Goal: Task Accomplishment & Management: Manage account settings

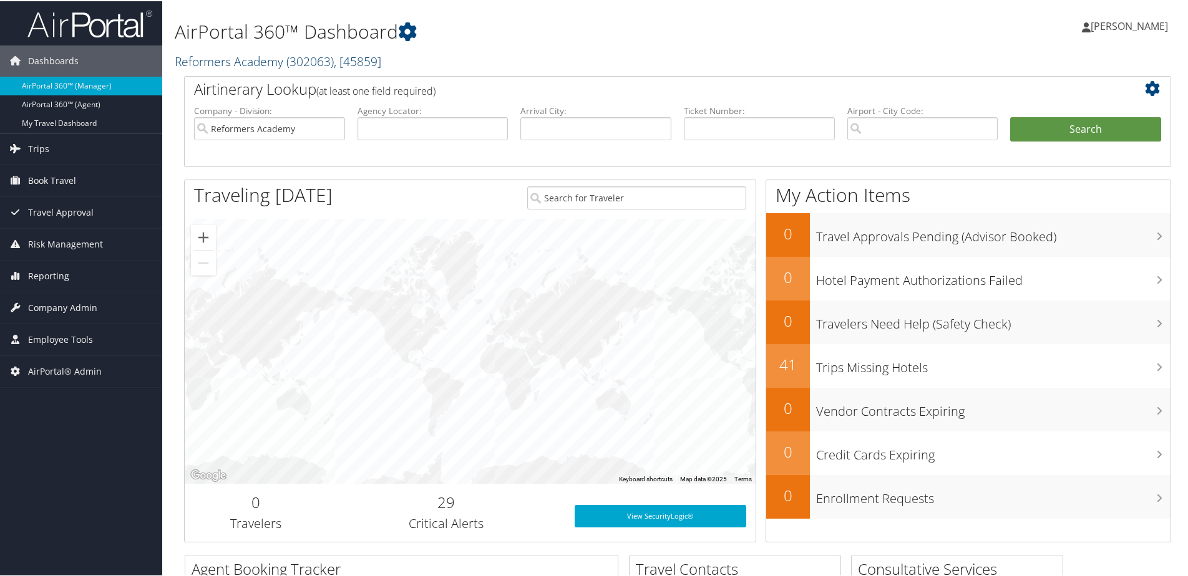
click at [218, 64] on link "Reformers Academy ( 302063 ) , [ 45859 ]" at bounding box center [278, 60] width 206 height 17
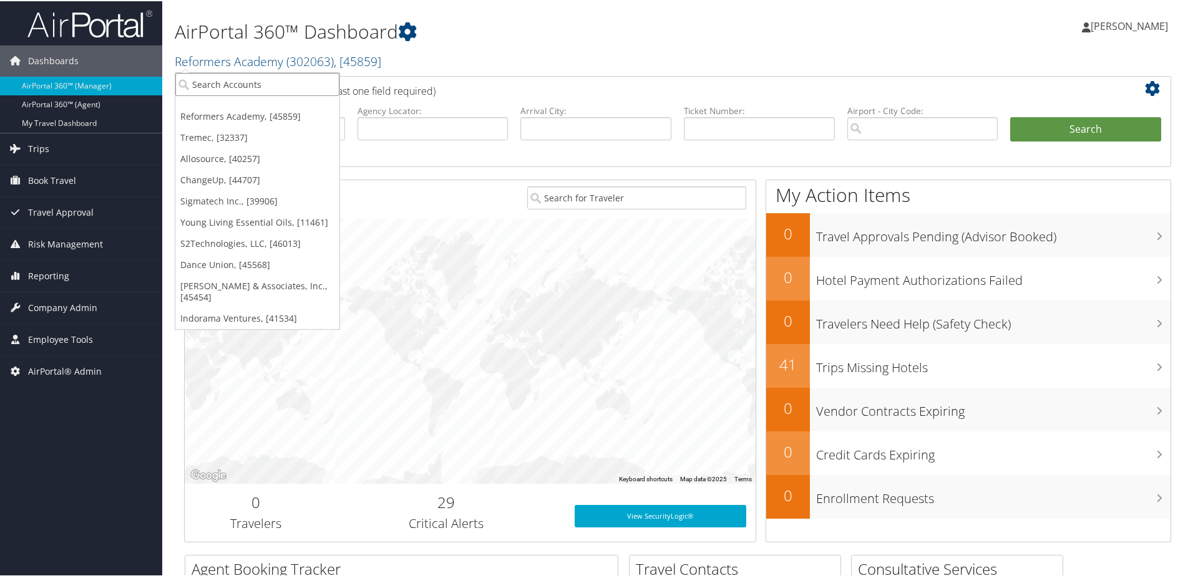
click at [220, 80] on input "search" at bounding box center [257, 83] width 164 height 23
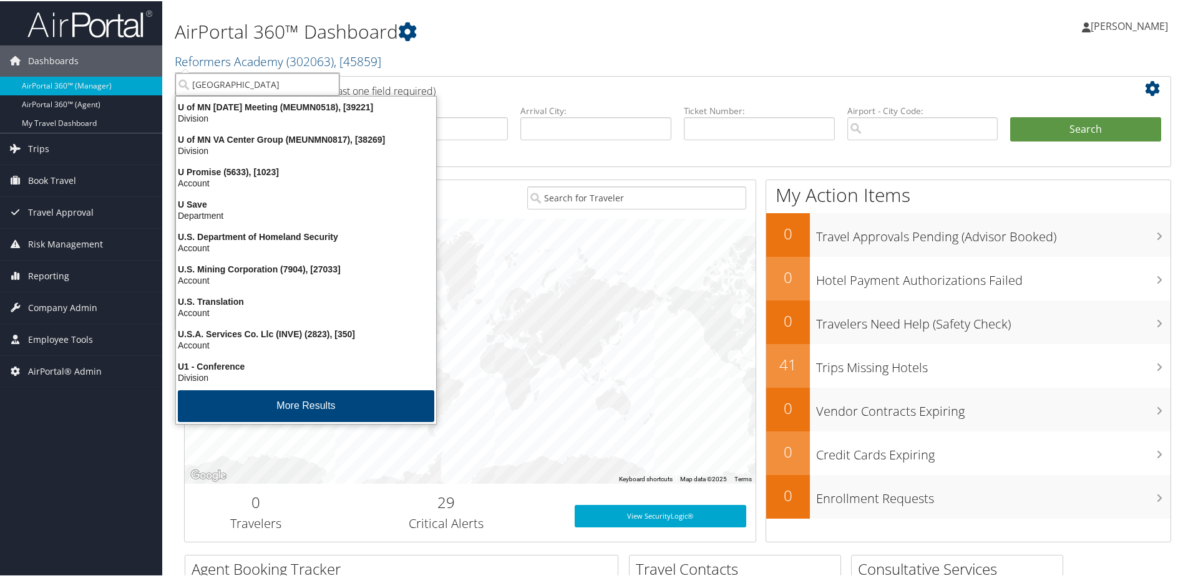
type input "University of Washington"
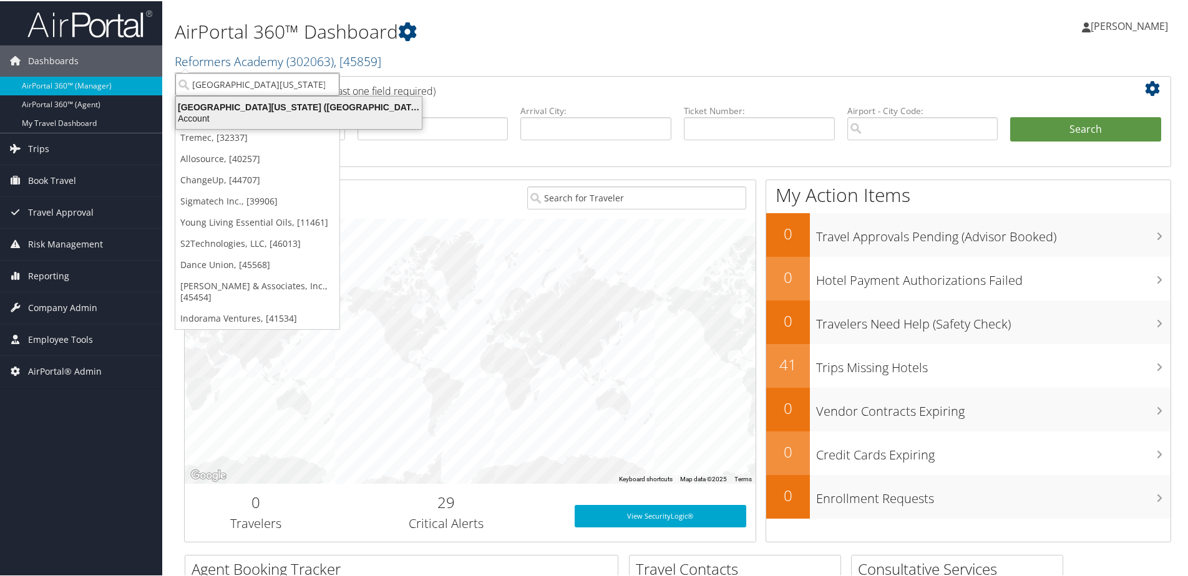
click at [227, 109] on div "University of Washington (UW) (7883), [13433]" at bounding box center [298, 105] width 261 height 11
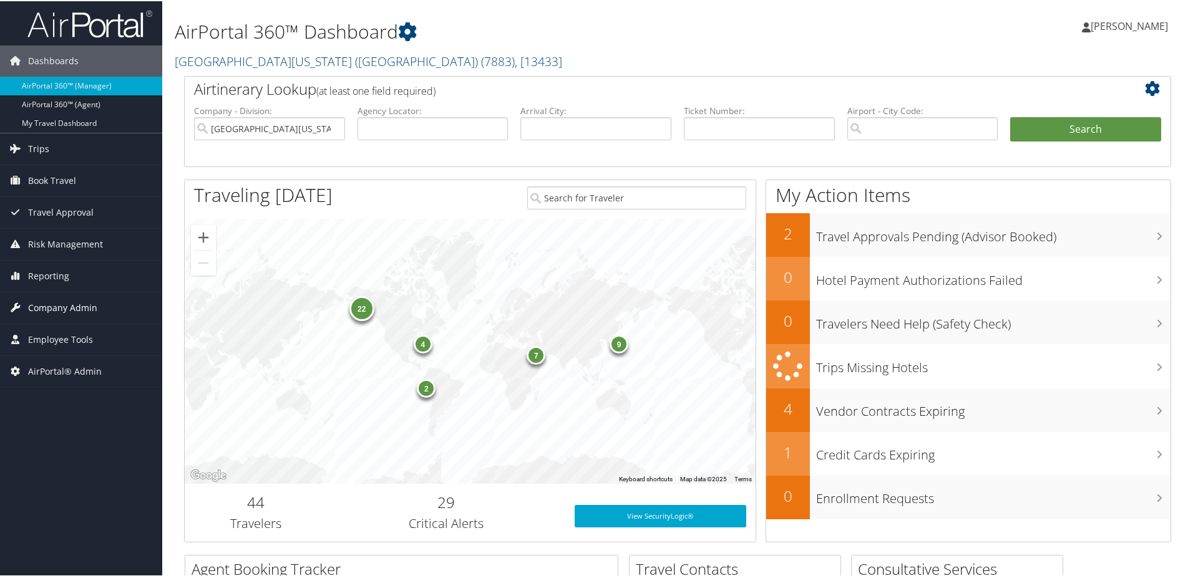
click at [45, 305] on span "Company Admin" at bounding box center [62, 306] width 69 height 31
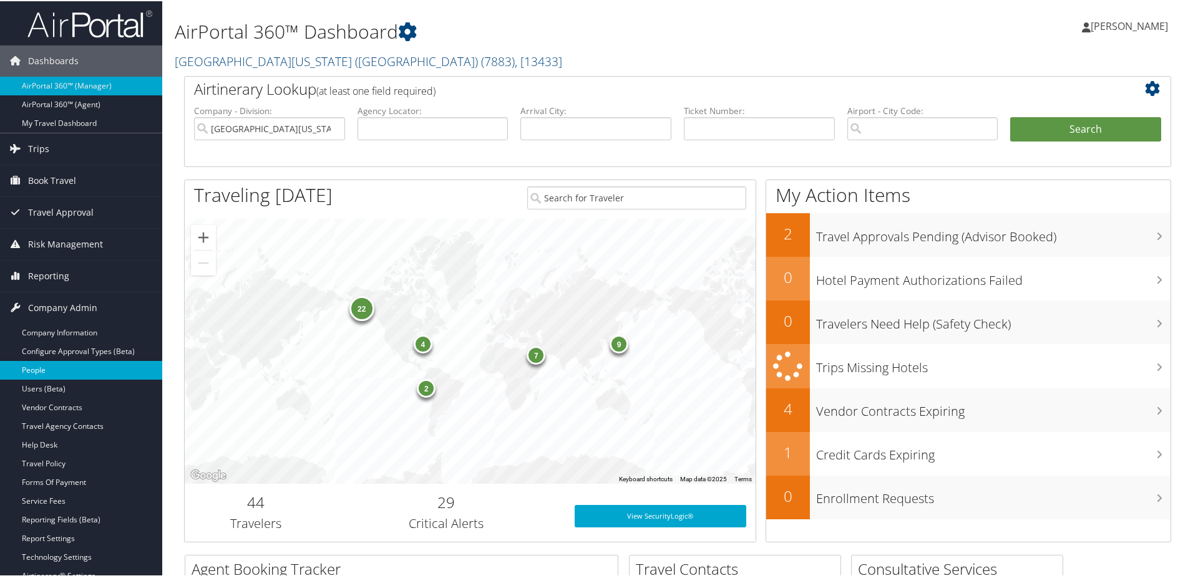
click at [32, 368] on link "People" at bounding box center [81, 369] width 162 height 19
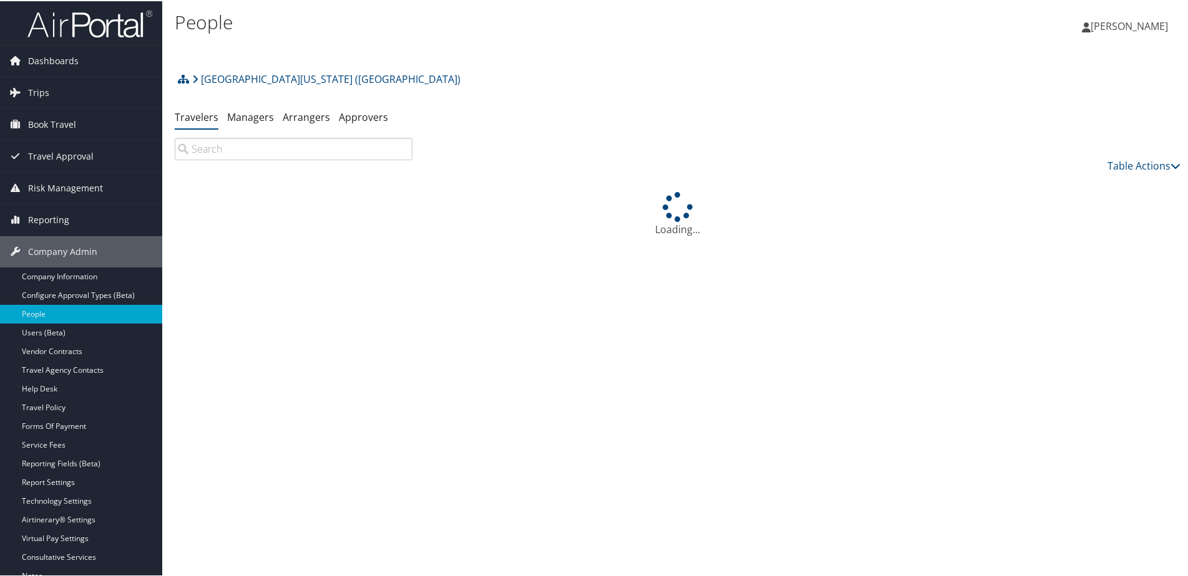
click at [255, 152] on input "search" at bounding box center [294, 148] width 238 height 22
type input "a"
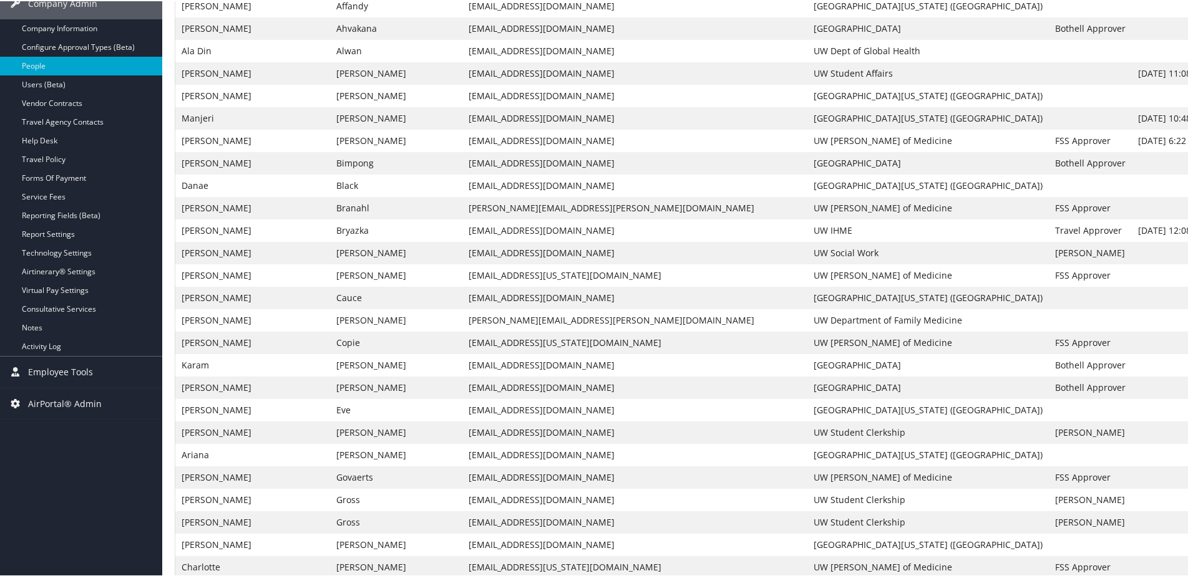
scroll to position [249, 0]
type input "Ana"
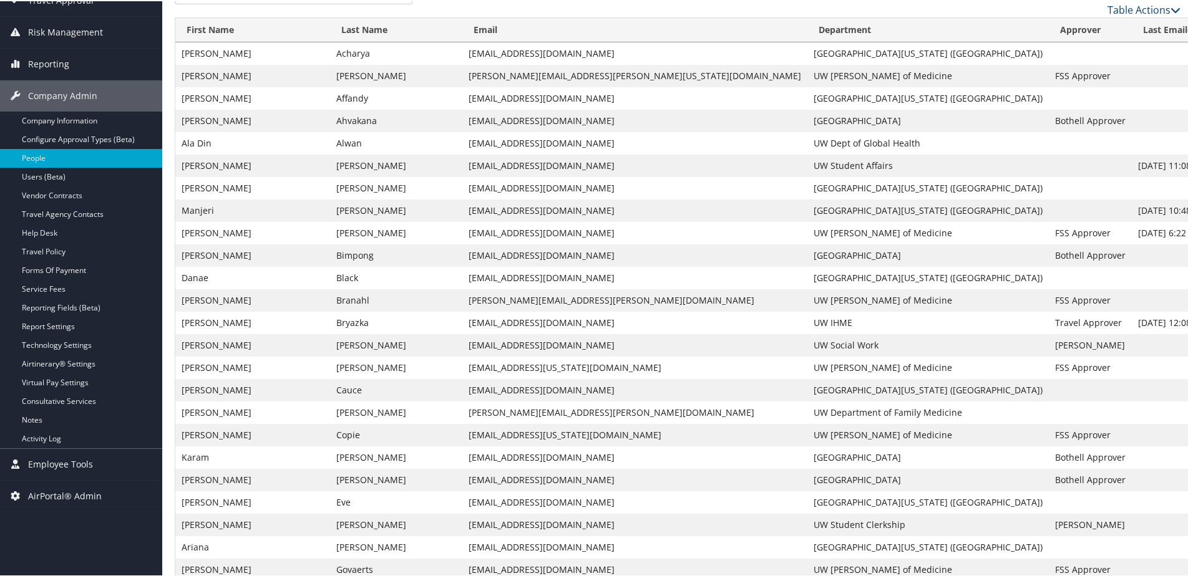
scroll to position [0, 0]
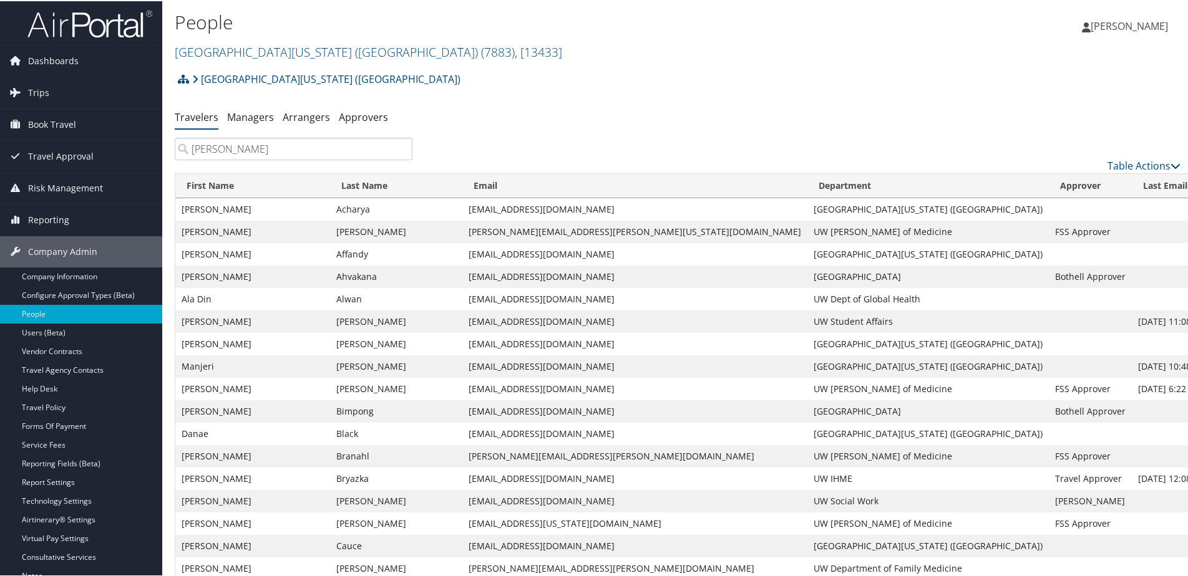
click at [399, 148] on input "Ana" at bounding box center [294, 148] width 238 height 22
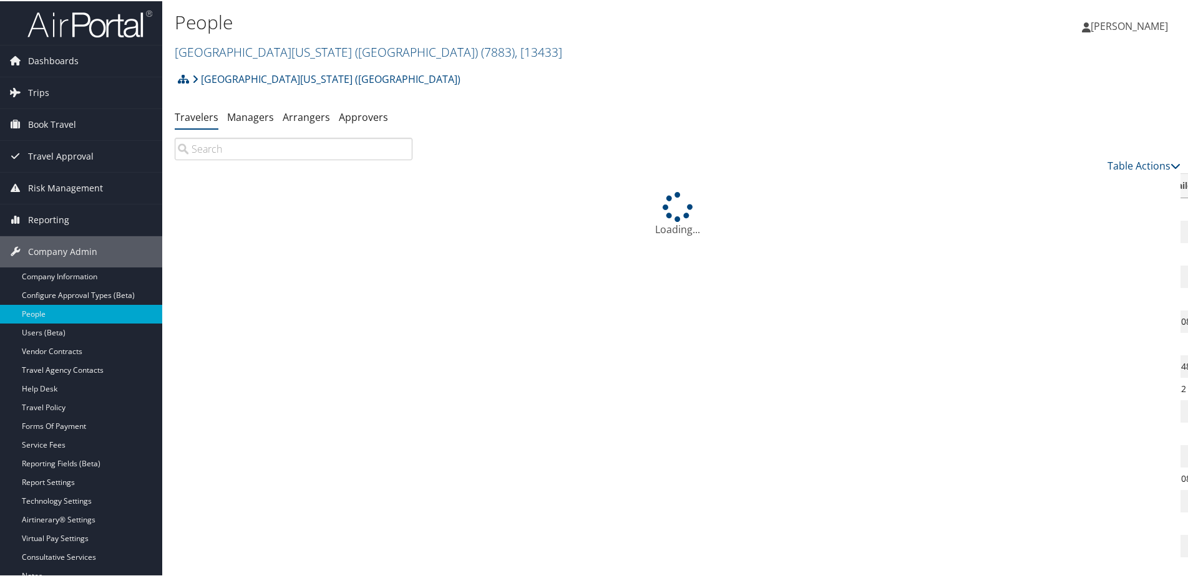
click at [280, 147] on input "search" at bounding box center [294, 148] width 238 height 22
type input "ter"
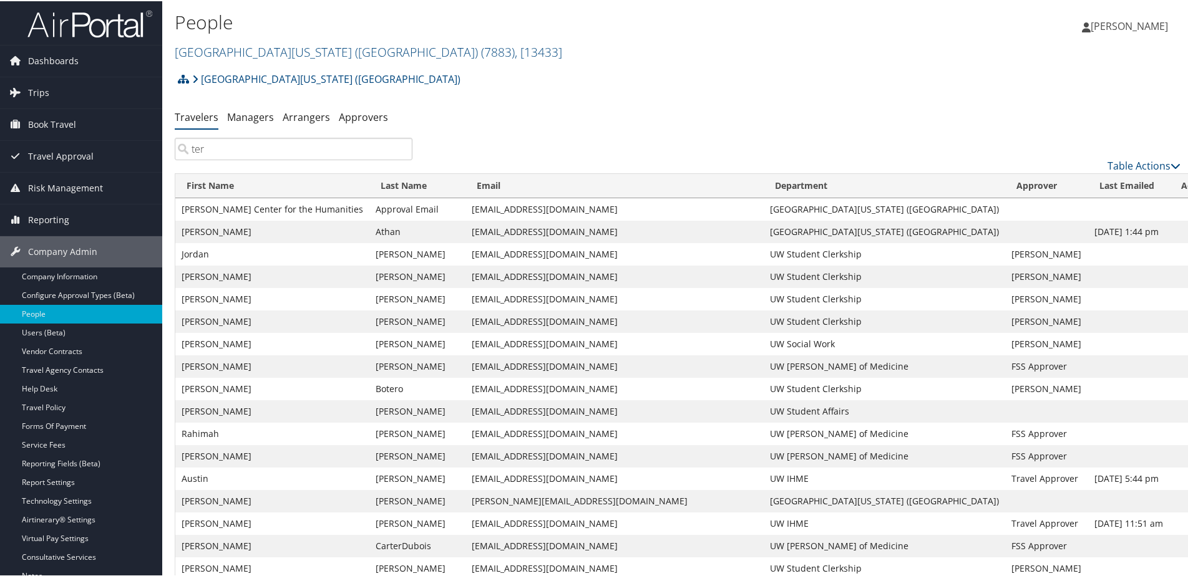
drag, startPoint x: 221, startPoint y: 146, endPoint x: 173, endPoint y: 153, distance: 48.0
click at [173, 153] on div "ter" at bounding box center [293, 148] width 256 height 22
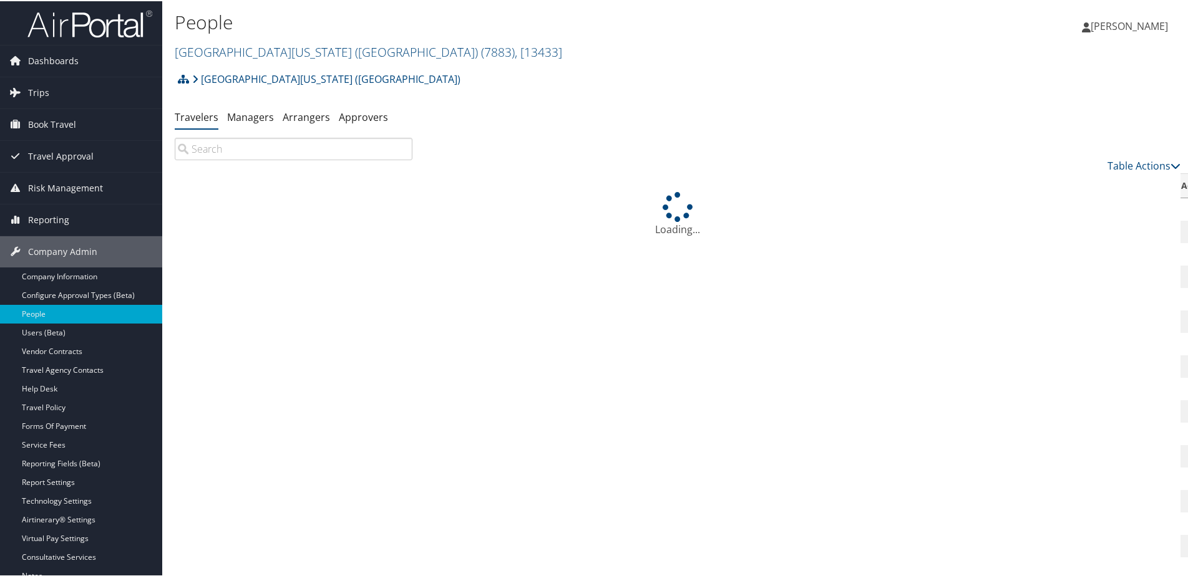
paste input "Ternasky"
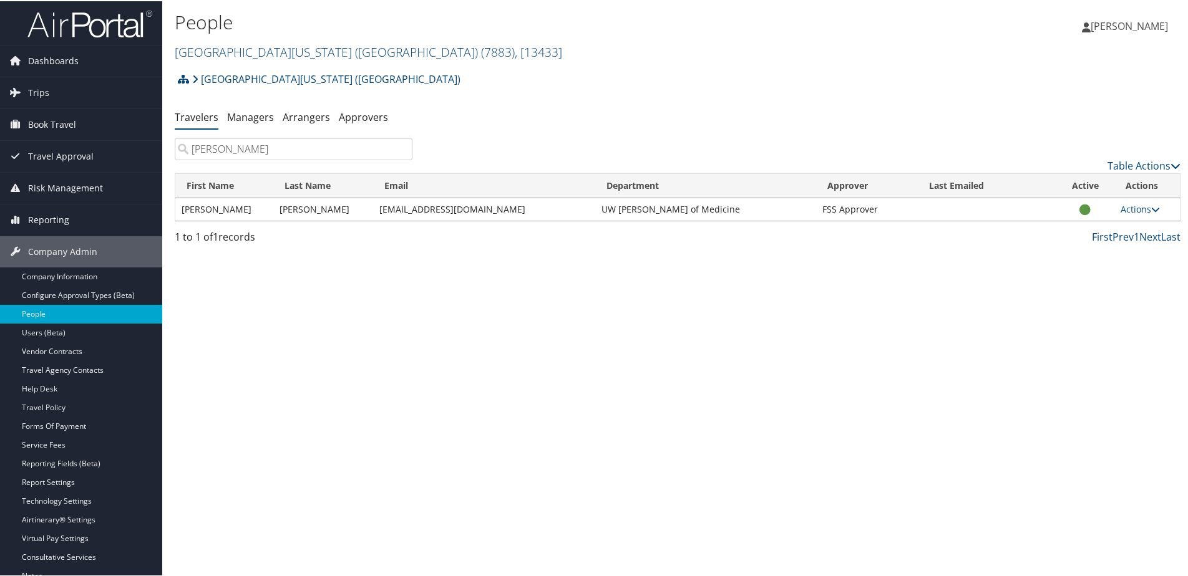
type input "Ternasky"
drag, startPoint x: 180, startPoint y: 207, endPoint x: 311, endPoint y: 205, distance: 131.0
click at [311, 205] on tr "Anastacia Ternasky willowstacia@yahoo.com UW Dean of Medicine FSS Approver Acti…" at bounding box center [677, 208] width 1004 height 22
drag, startPoint x: 311, startPoint y: 205, endPoint x: 294, endPoint y: 204, distance: 16.9
copy tr "Anastacia Ternasky"
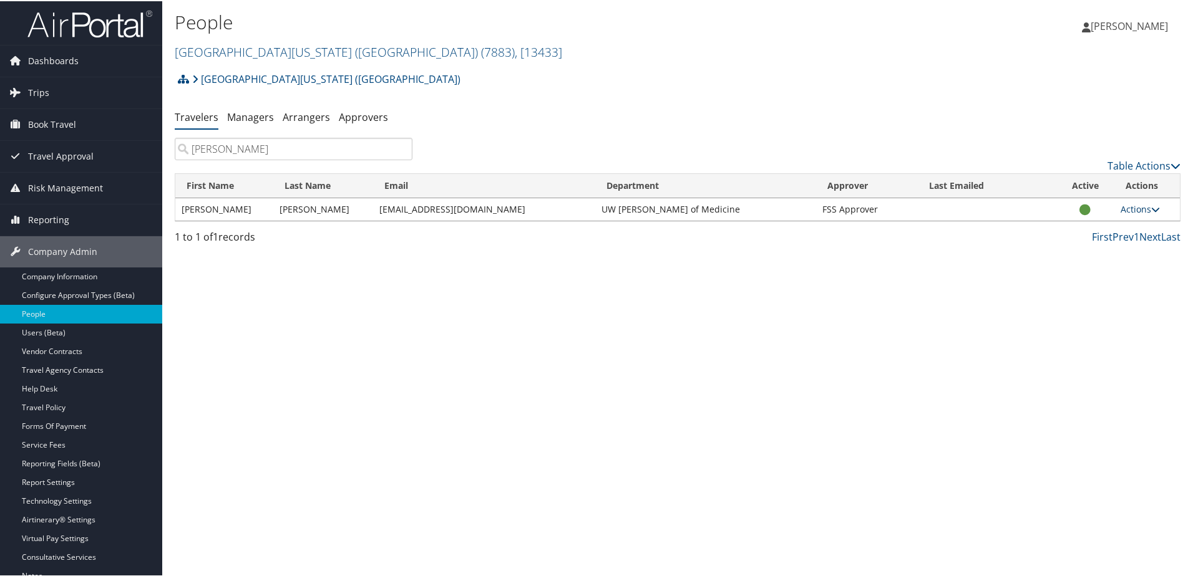
click at [1123, 209] on link "Actions" at bounding box center [1139, 208] width 39 height 12
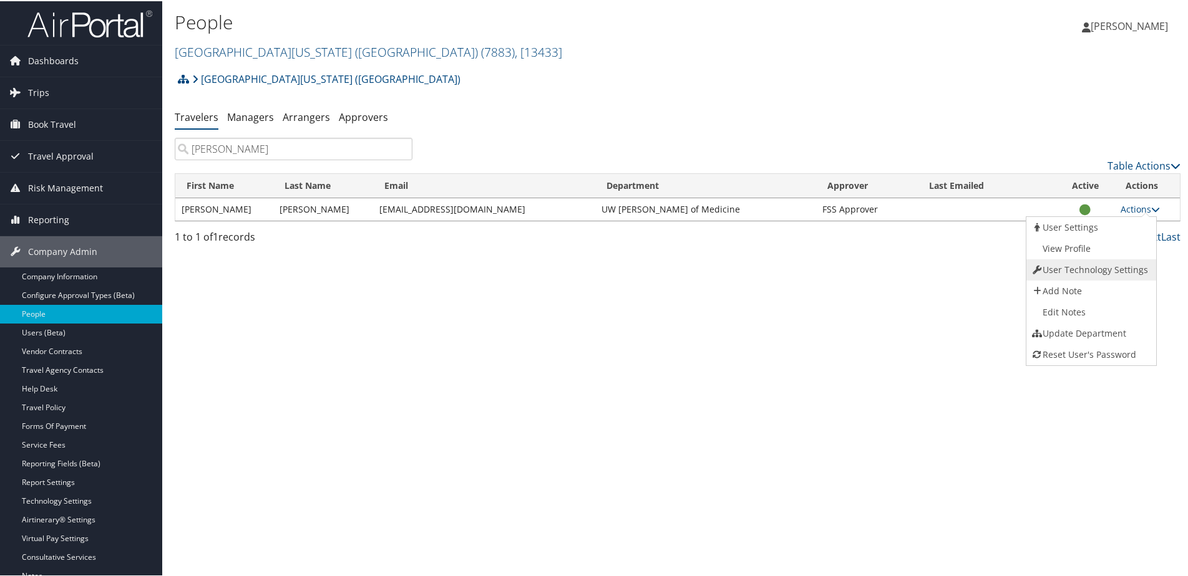
click at [1085, 268] on link "User Technology Settings" at bounding box center [1089, 268] width 127 height 21
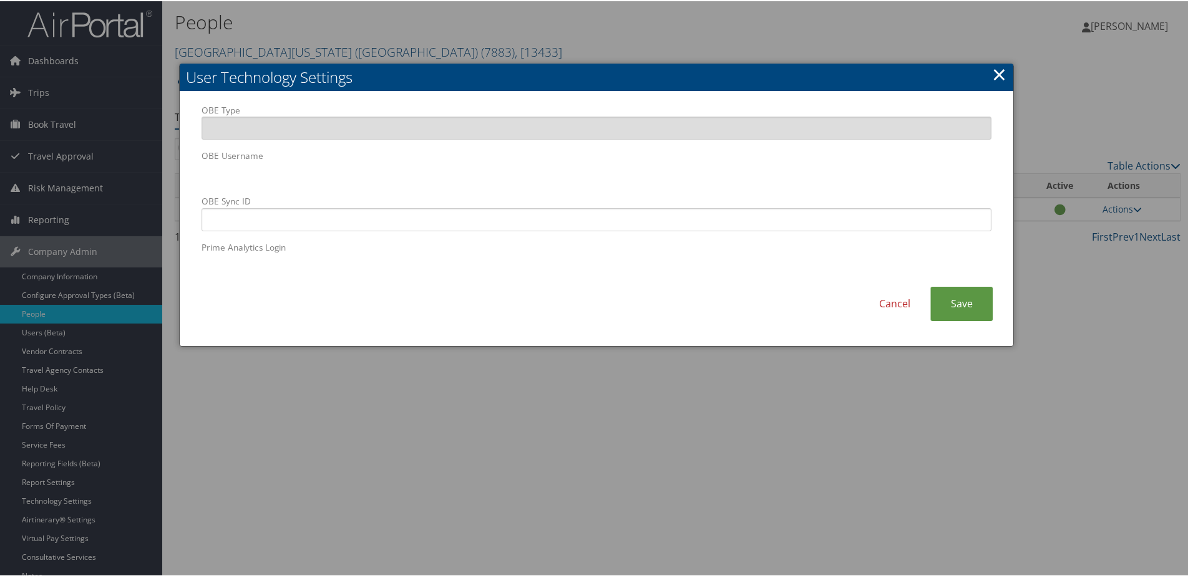
click at [199, 167] on div "OBE Type OBE Username OBE Sync ID Prime Analytics Login" at bounding box center [596, 194] width 808 height 183
click at [994, 77] on link "×" at bounding box center [999, 73] width 14 height 25
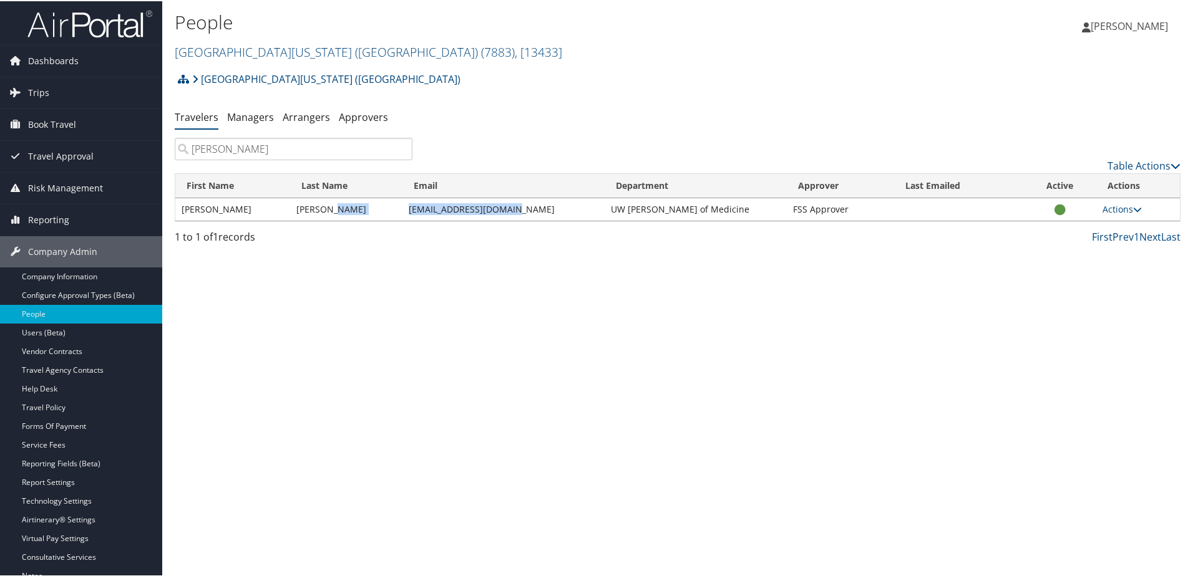
drag, startPoint x: 396, startPoint y: 213, endPoint x: 529, endPoint y: 208, distance: 132.9
click at [529, 208] on tr "Anastacia Ternasky willowstacia@yahoo.com UW Dean of Medicine FSS Approver Acti…" at bounding box center [677, 208] width 1004 height 22
copy tr "[EMAIL_ADDRESS][DOMAIN_NAME]"
click at [46, 95] on span "Trips" at bounding box center [38, 91] width 21 height 31
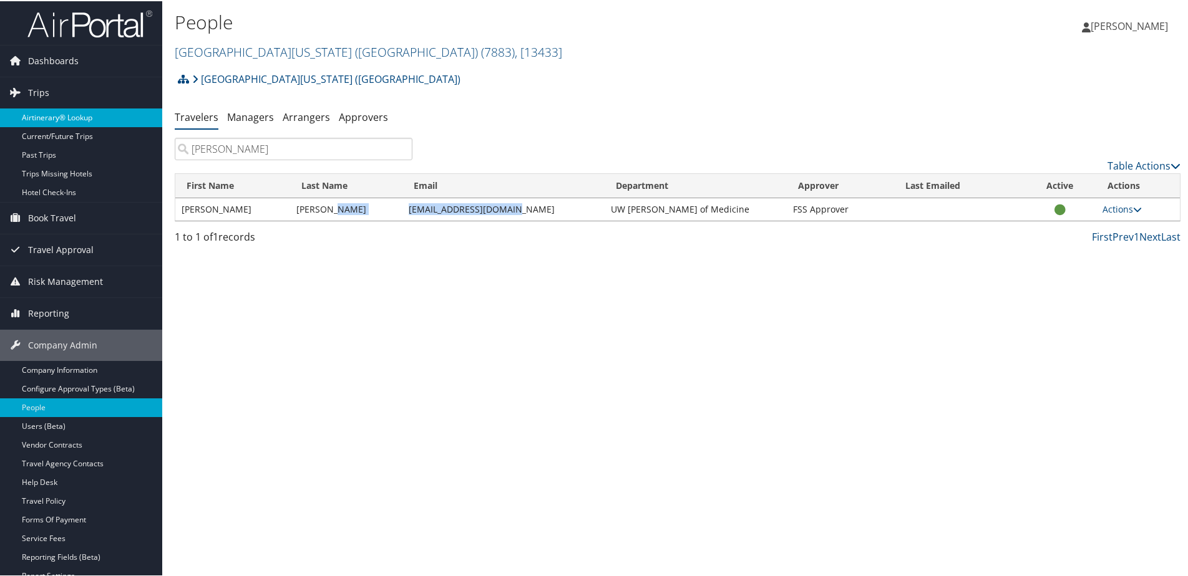
click at [45, 122] on link "Airtinerary® Lookup" at bounding box center [81, 116] width 162 height 19
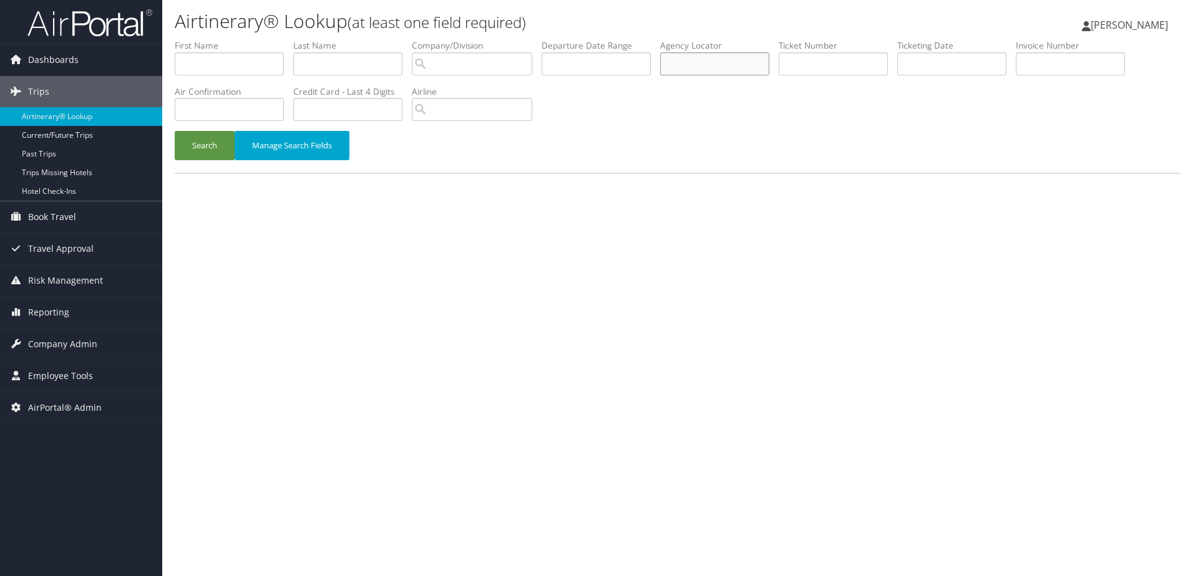
paste input "DL7RDW"
type input "DL7RDW"
click at [187, 145] on button "Search" at bounding box center [205, 145] width 60 height 29
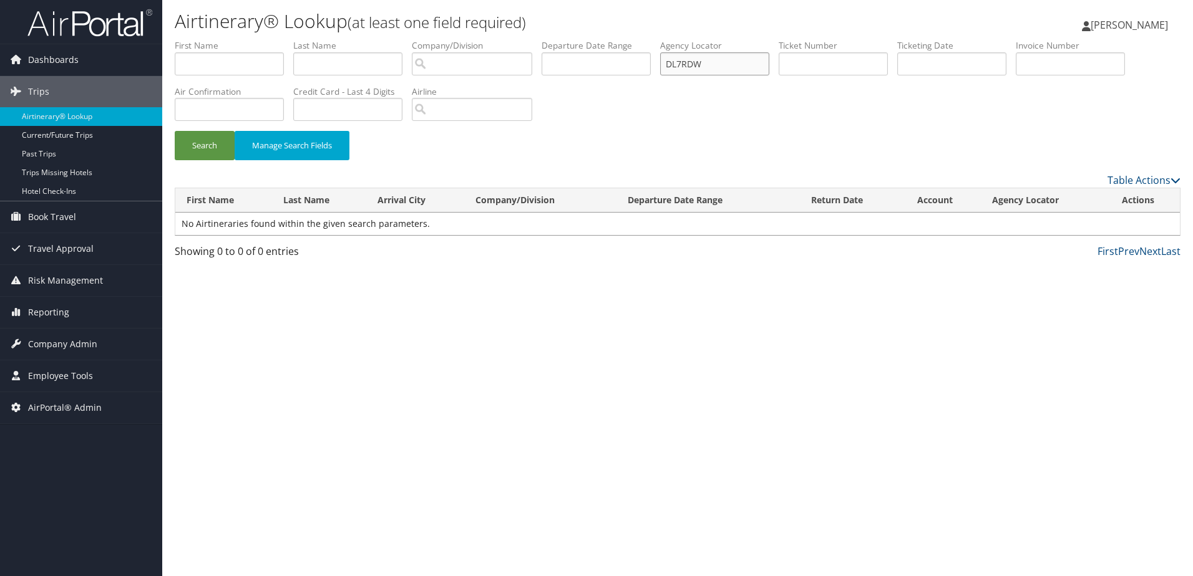
drag, startPoint x: 711, startPoint y: 64, endPoint x: 665, endPoint y: 64, distance: 46.2
click at [665, 39] on ul "First Name Last Name Departure City Arrival City Company/Division Airport/City …" at bounding box center [677, 39] width 1005 height 0
paste input "DL7SD3"
type input "DL7SD3"
click at [209, 152] on button "Search" at bounding box center [205, 145] width 60 height 29
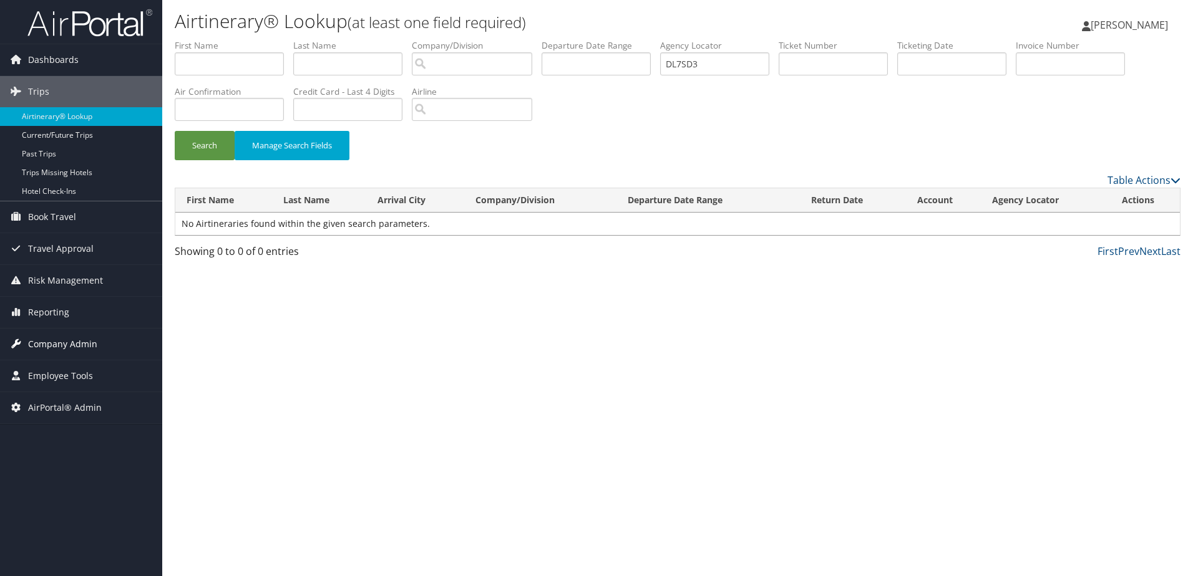
click at [55, 340] on span "Company Admin" at bounding box center [62, 344] width 69 height 31
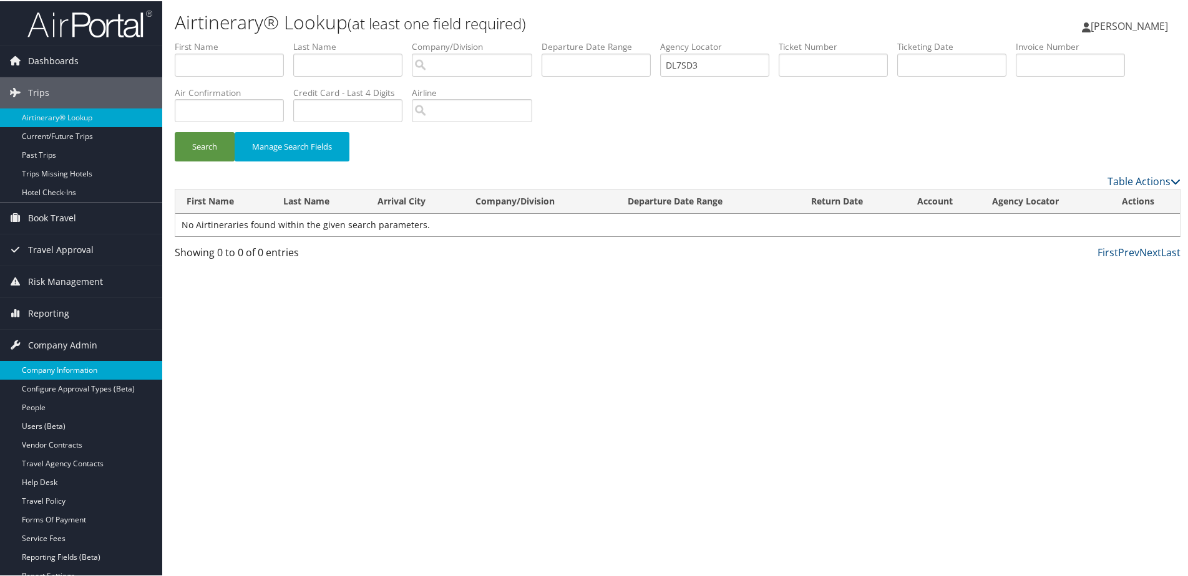
click at [45, 364] on link "Company Information" at bounding box center [81, 369] width 162 height 19
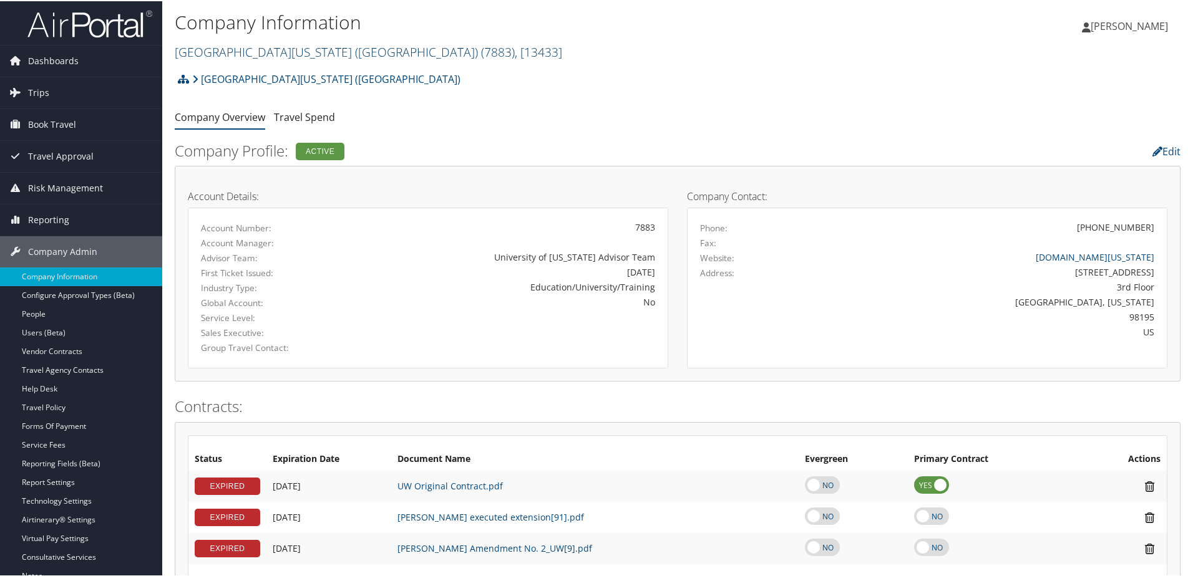
click at [225, 56] on link "[GEOGRAPHIC_DATA][US_STATE] ([GEOGRAPHIC_DATA]) ( 7883 ) , [ 13433 ]" at bounding box center [368, 50] width 387 height 17
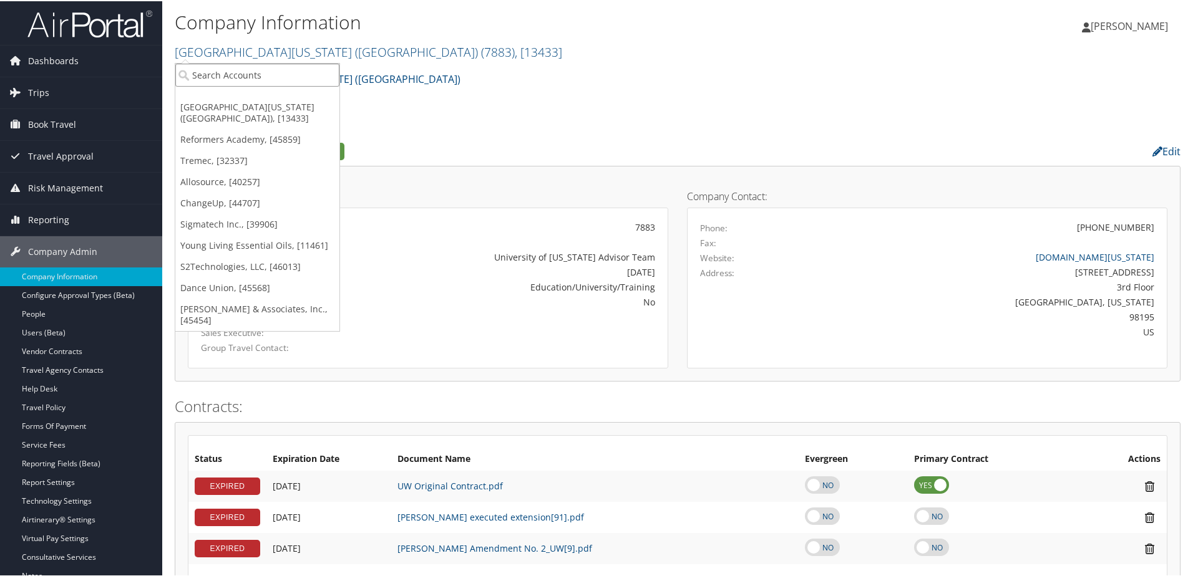
click at [221, 75] on input "search" at bounding box center [257, 73] width 164 height 23
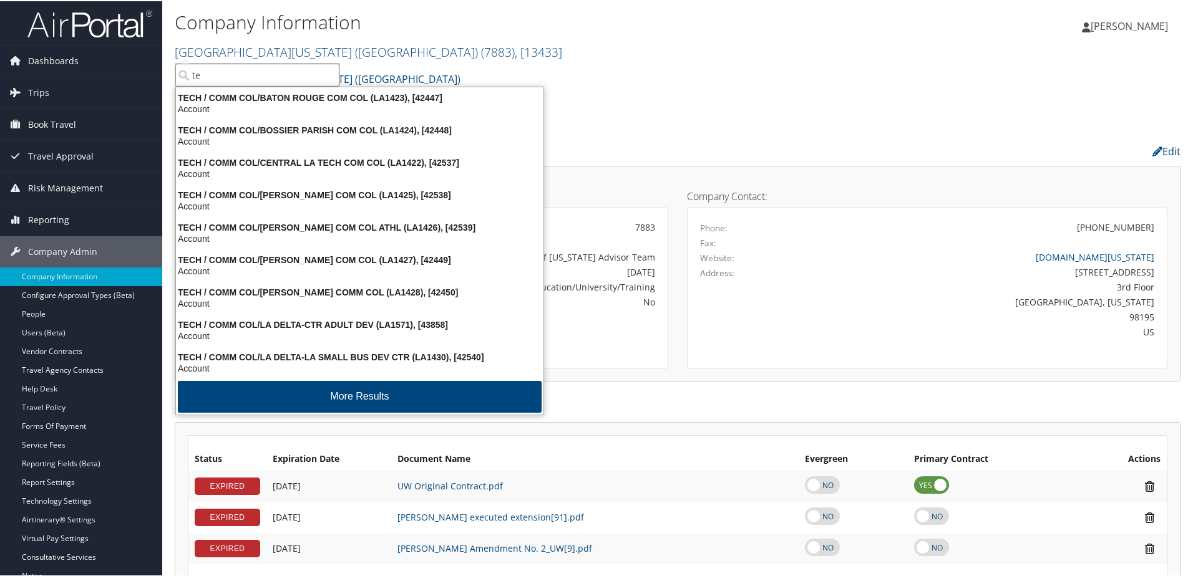
type input "t"
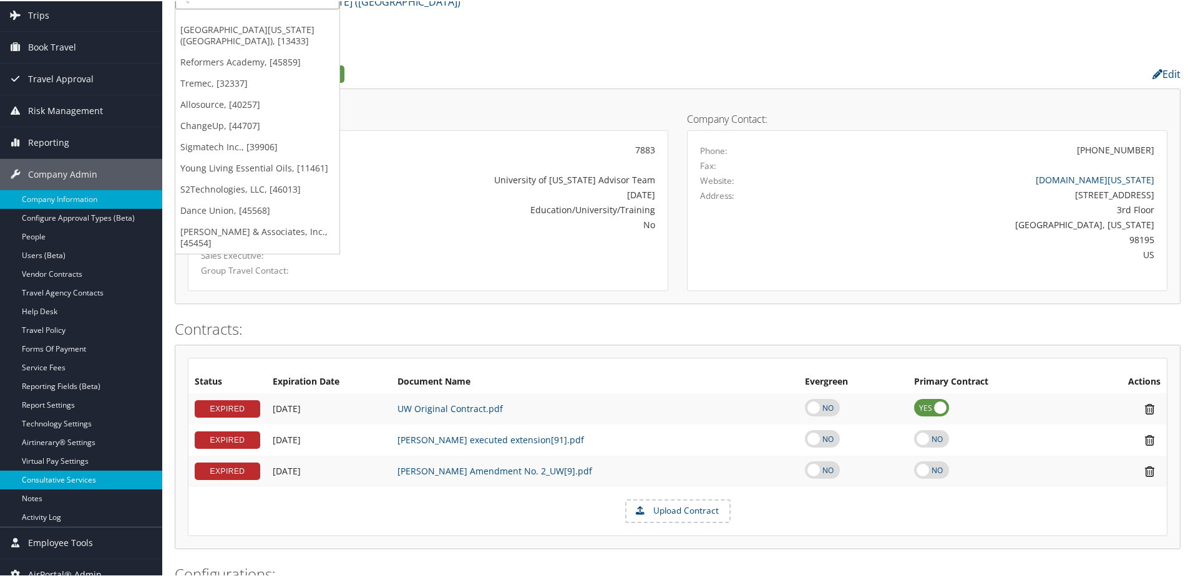
scroll to position [249, 0]
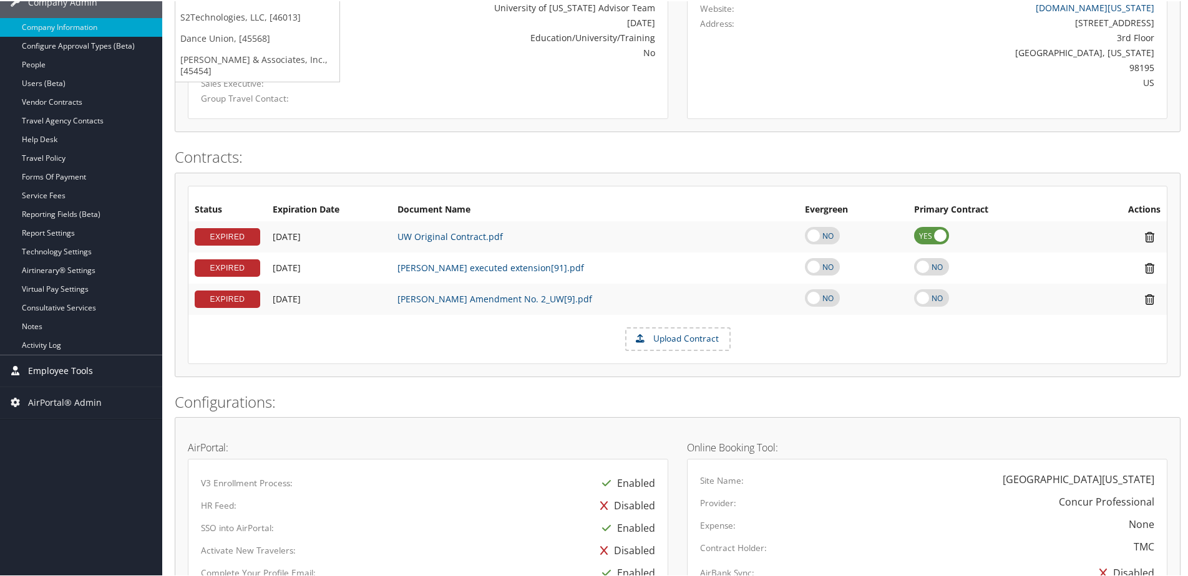
click at [60, 366] on span "Employee Tools" at bounding box center [60, 369] width 65 height 31
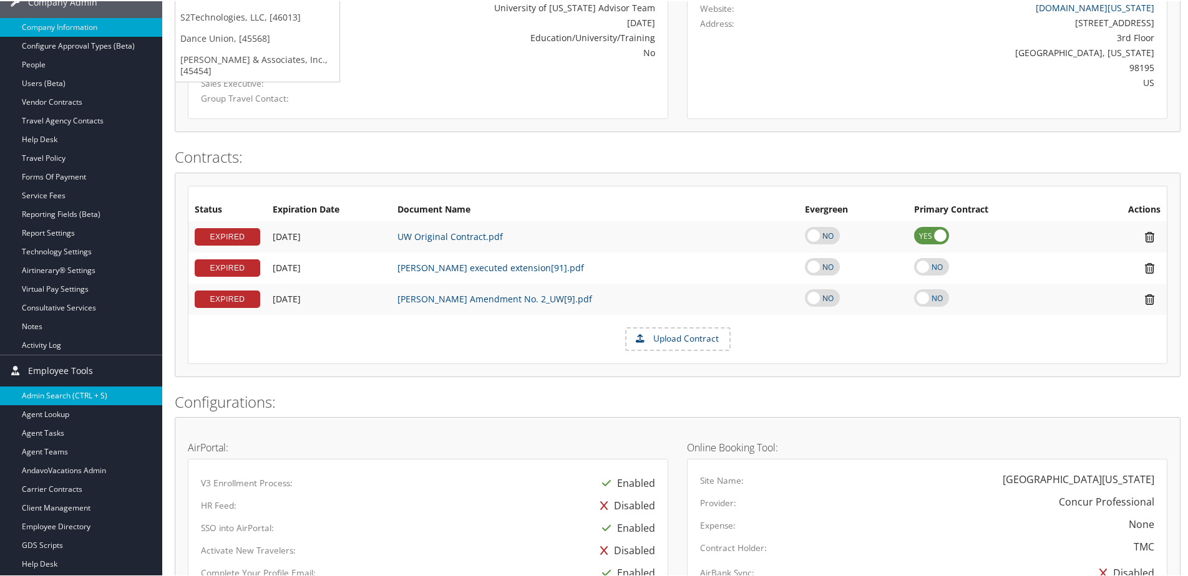
click at [55, 389] on link "Admin Search (CTRL + S)" at bounding box center [81, 394] width 162 height 19
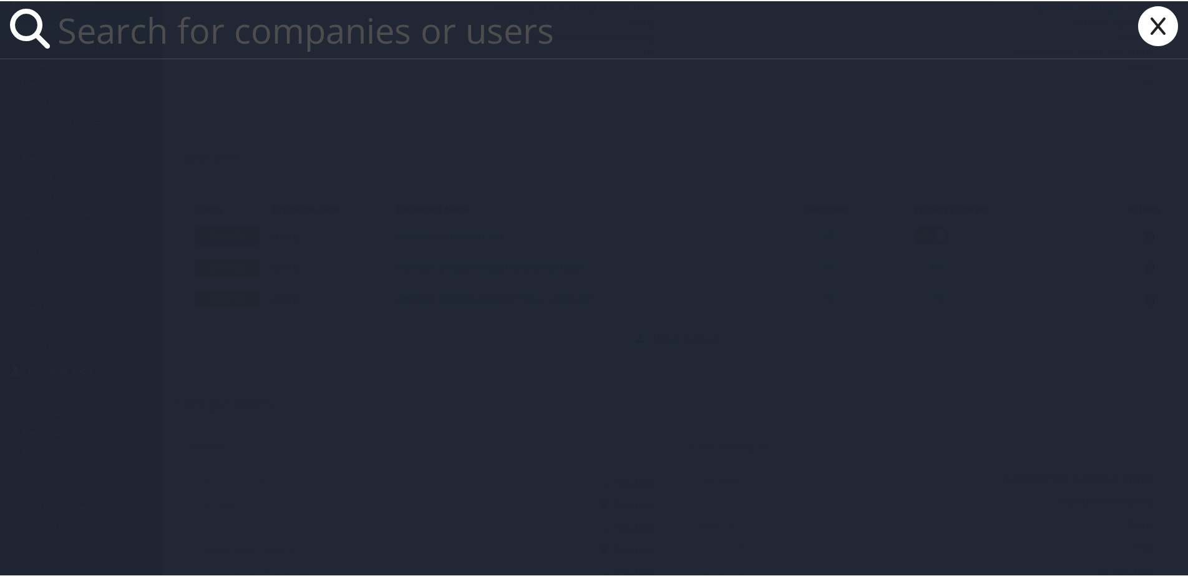
paste input "[PERSON_NAME][EMAIL_ADDRESS][DOMAIN_NAME]"
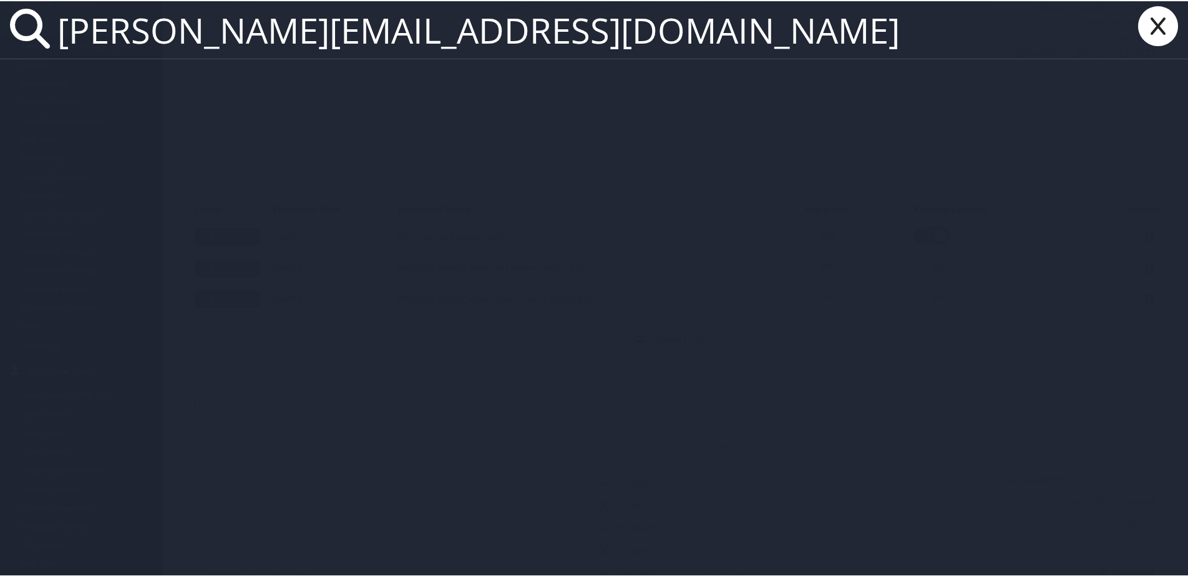
type input "[PERSON_NAME][EMAIL_ADDRESS][DOMAIN_NAME]"
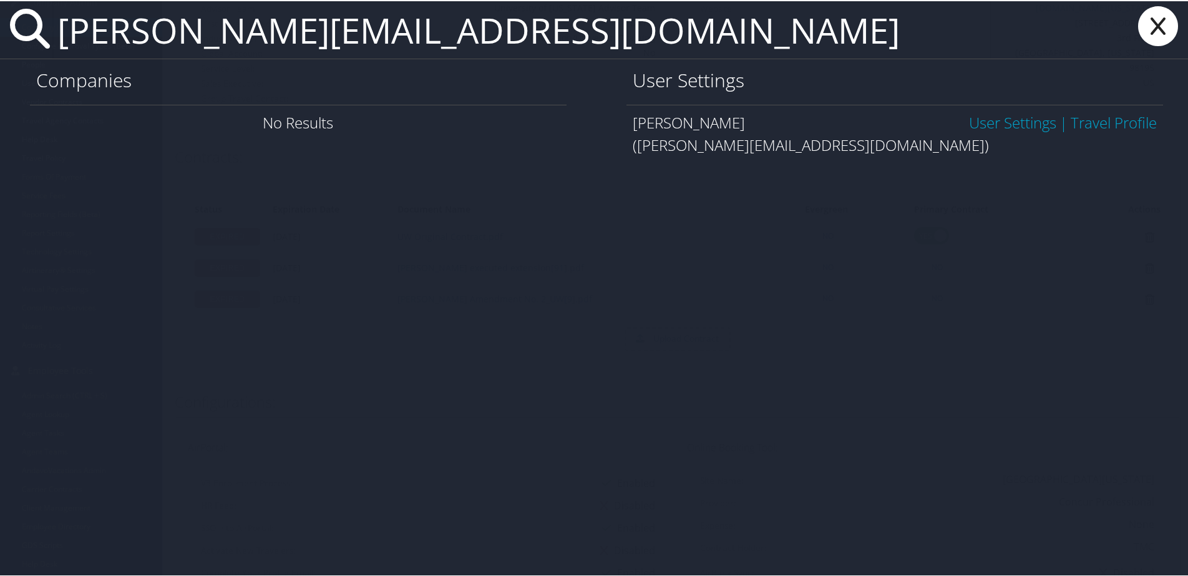
click at [980, 122] on link "User Settings" at bounding box center [1012, 121] width 87 height 21
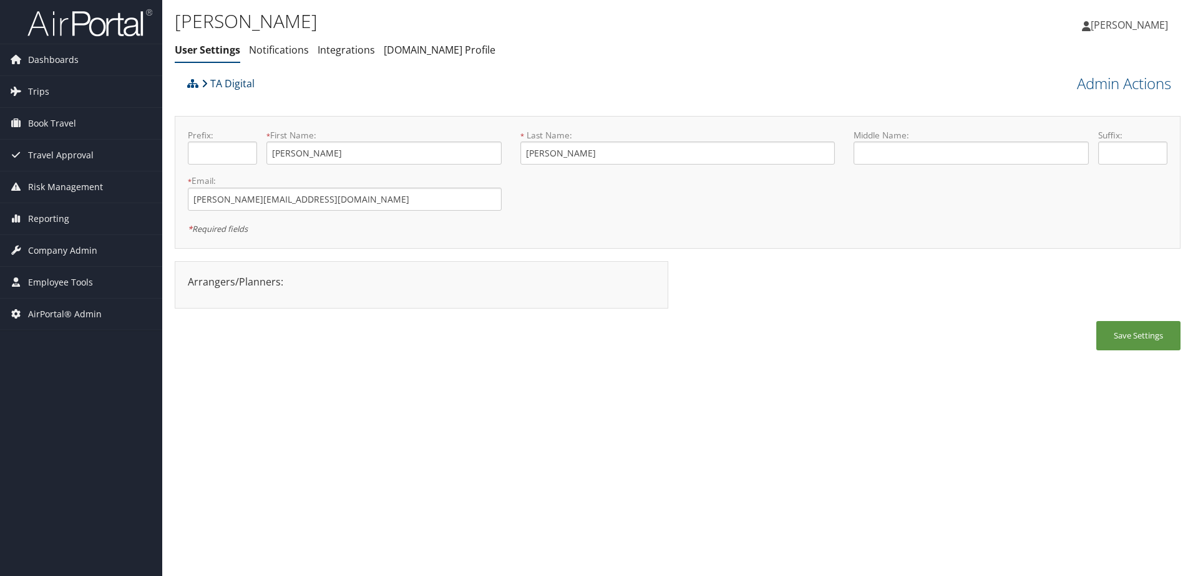
click at [228, 84] on link "TA Digital" at bounding box center [227, 83] width 53 height 25
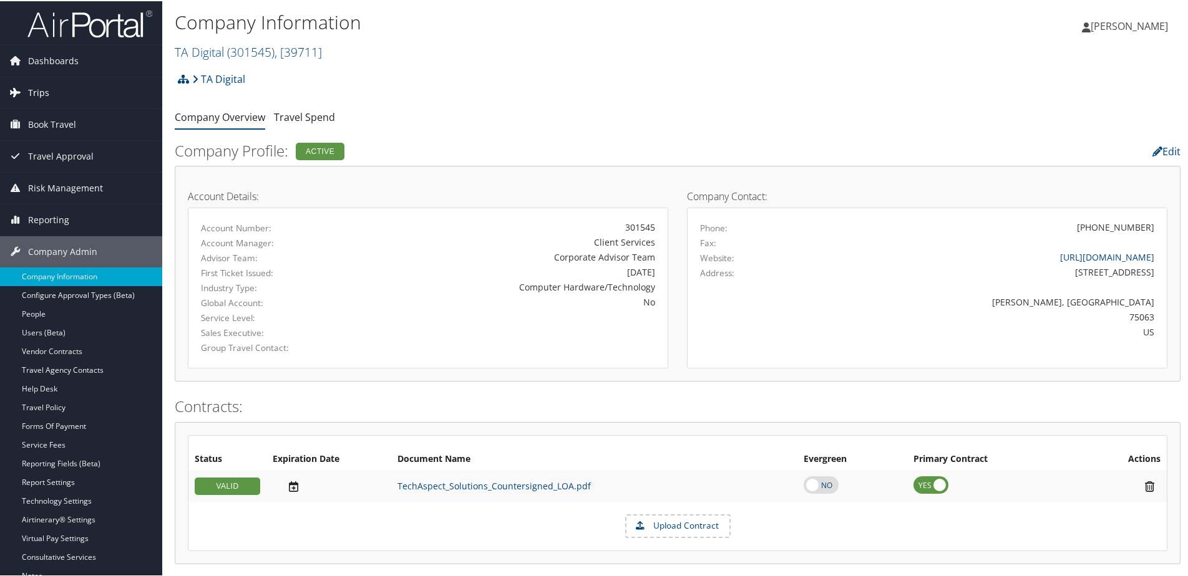
click at [47, 88] on span "Trips" at bounding box center [38, 91] width 21 height 31
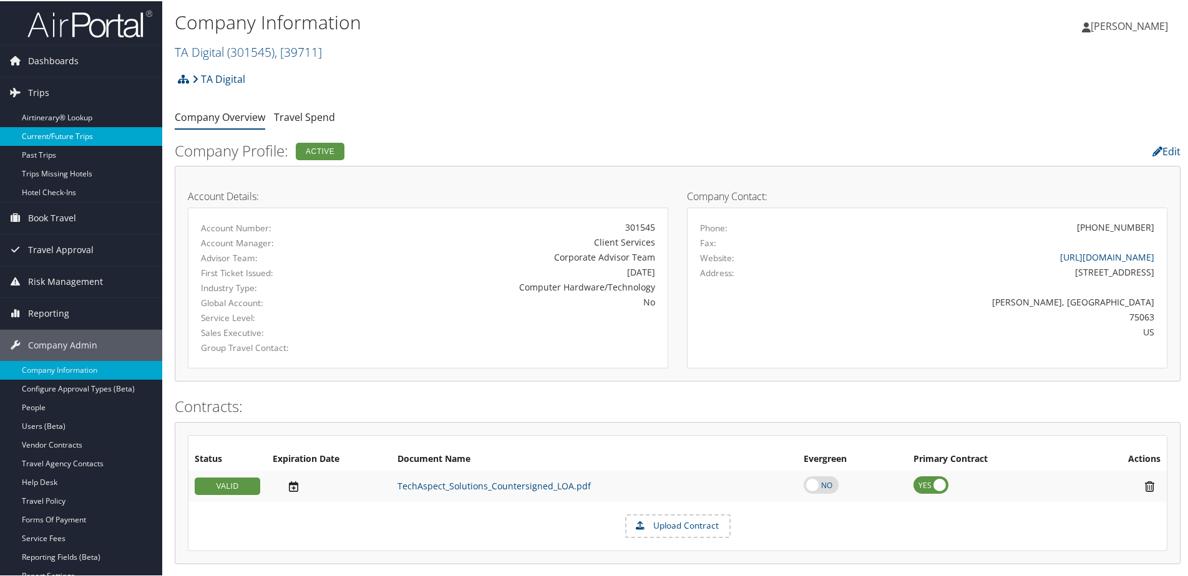
click at [42, 133] on link "Current/Future Trips" at bounding box center [81, 135] width 162 height 19
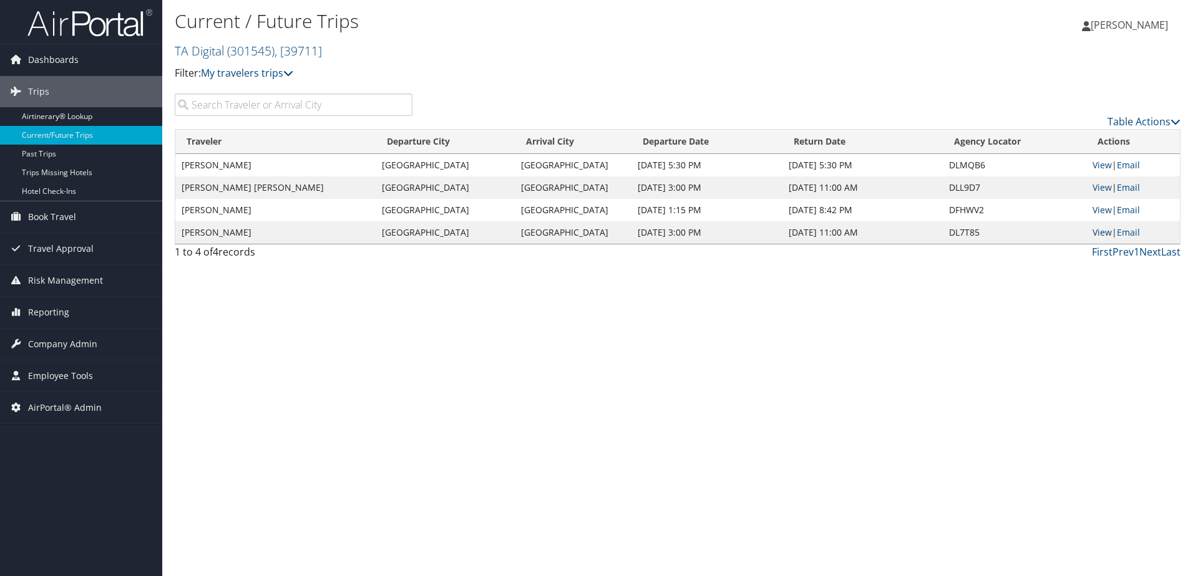
click at [1103, 234] on link "View" at bounding box center [1101, 232] width 19 height 12
click at [223, 46] on link "TA Digital ( 301545 ) , [ 39711 ]" at bounding box center [248, 50] width 147 height 17
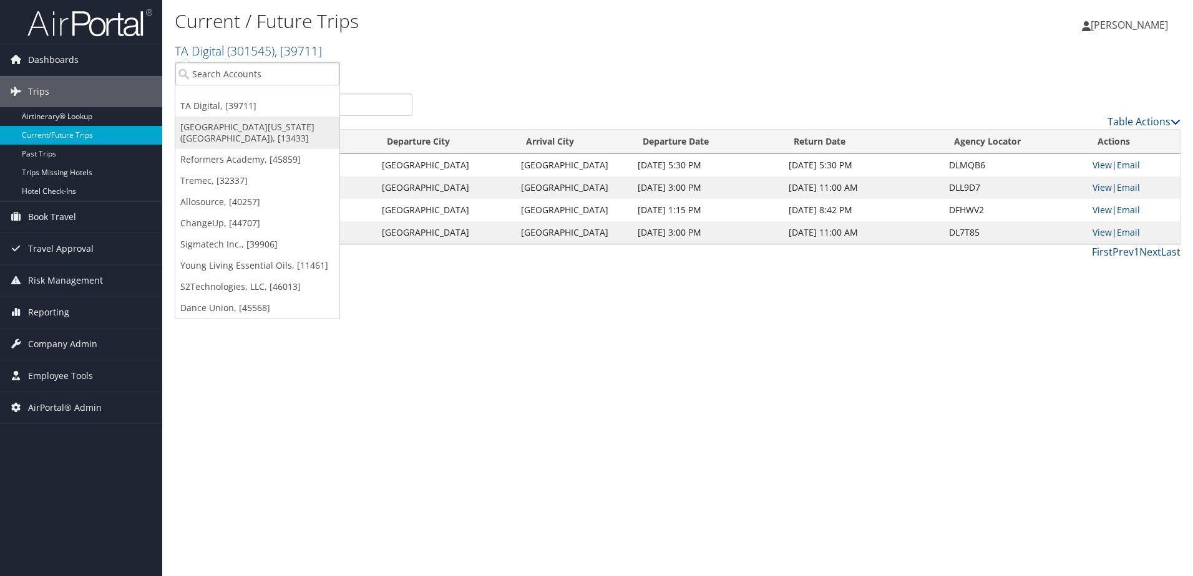
click at [222, 128] on link "[GEOGRAPHIC_DATA][US_STATE] ([GEOGRAPHIC_DATA]), [13433]" at bounding box center [257, 133] width 164 height 32
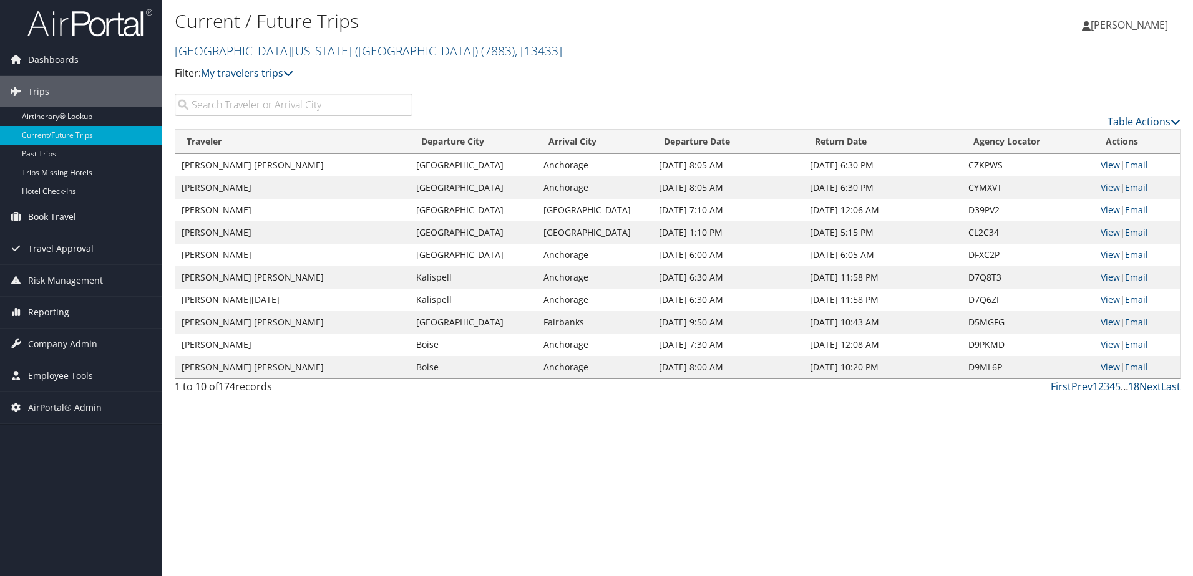
click at [228, 102] on input "search" at bounding box center [294, 105] width 238 height 22
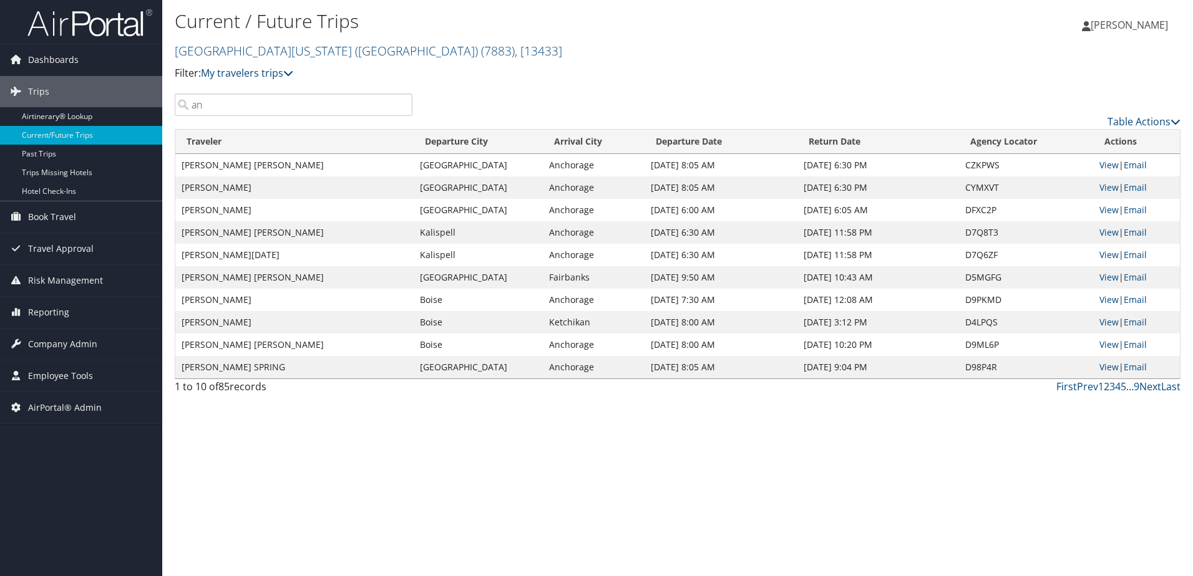
type input "a"
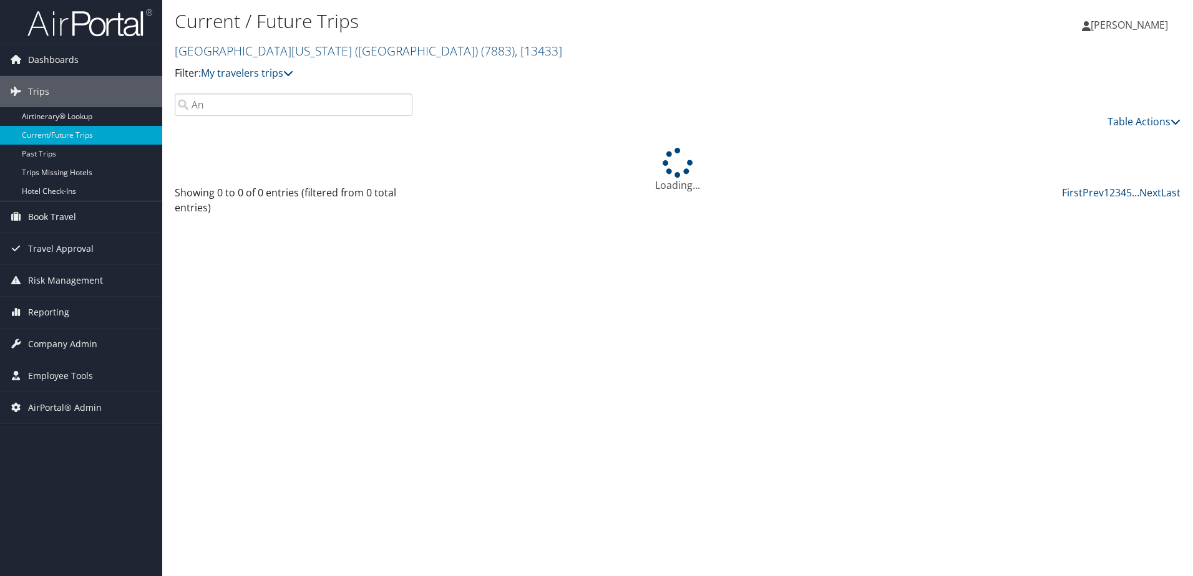
type input "A"
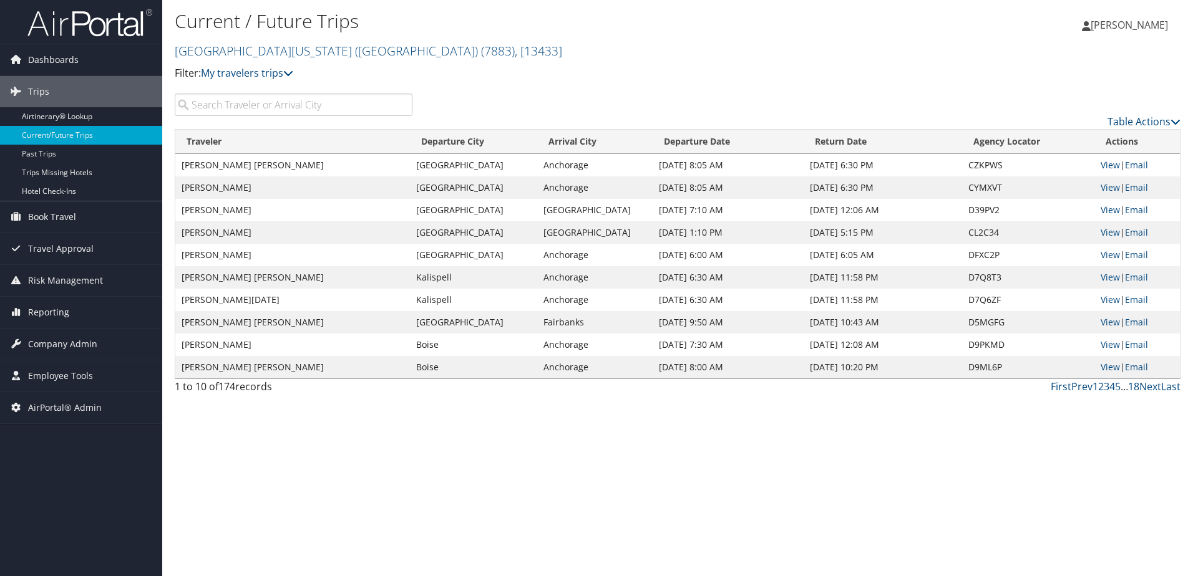
paste input "Anastacia Ternasky"
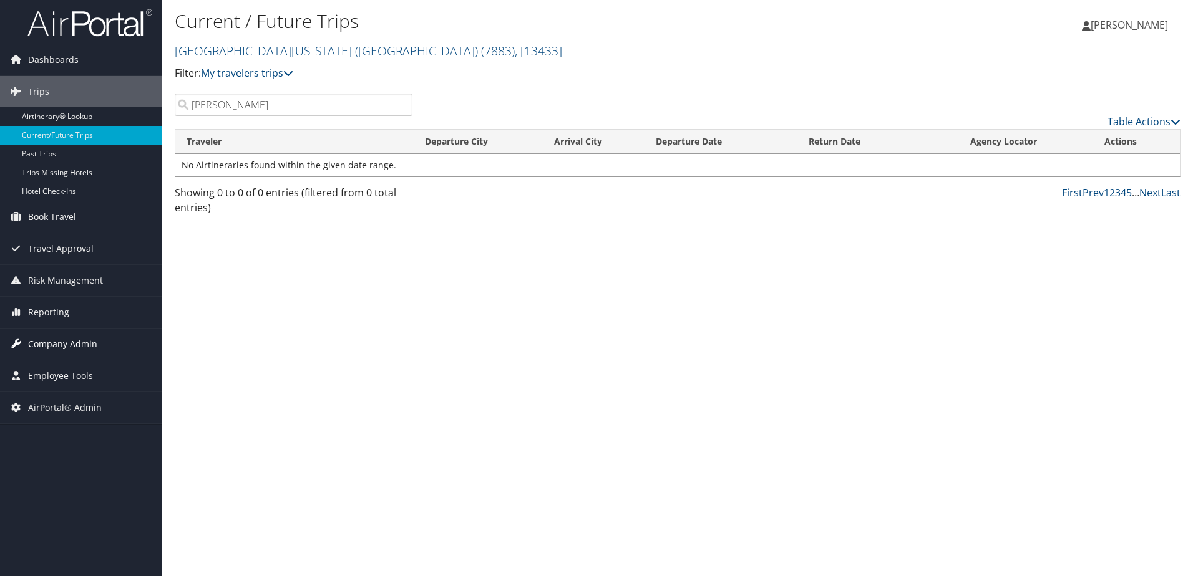
type input "Anastacia Ternasky"
click at [82, 344] on span "Company Admin" at bounding box center [62, 344] width 69 height 31
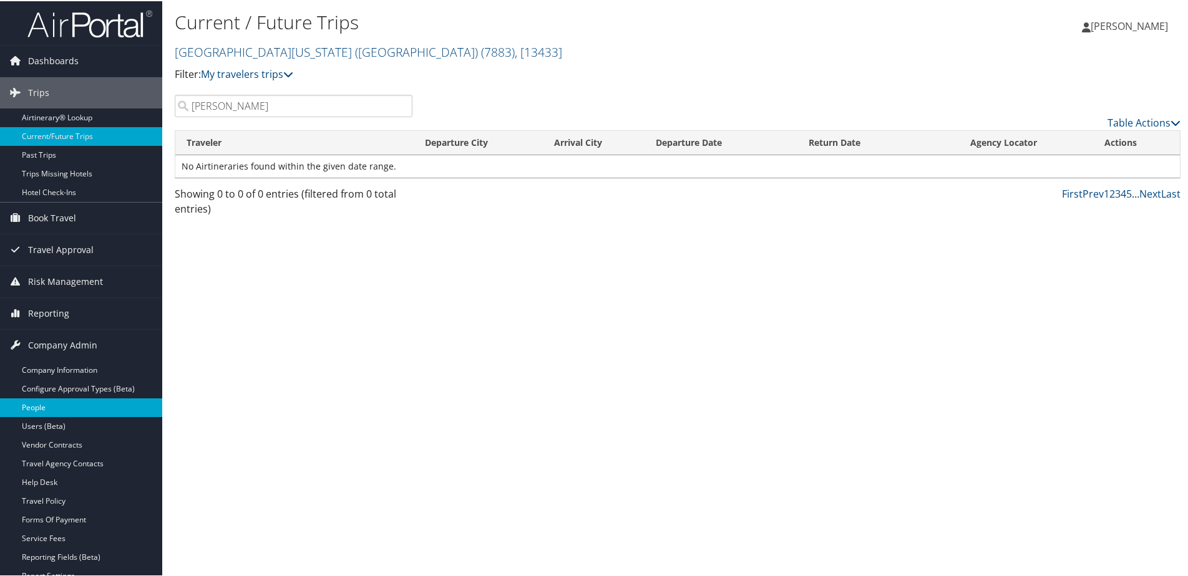
click at [45, 403] on link "People" at bounding box center [81, 406] width 162 height 19
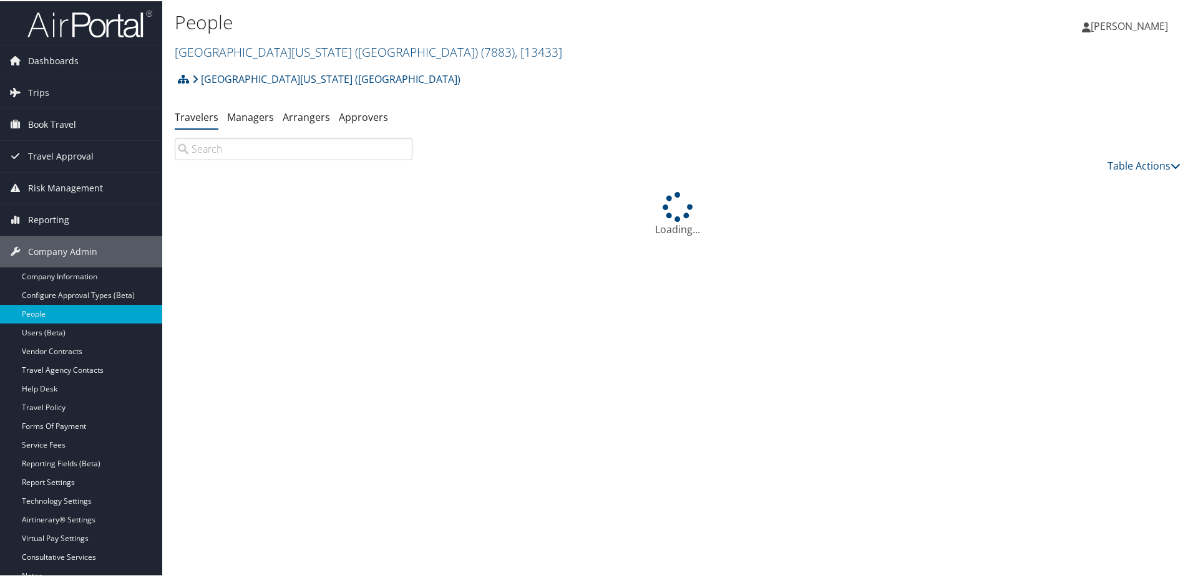
paste input "[PERSON_NAME]"
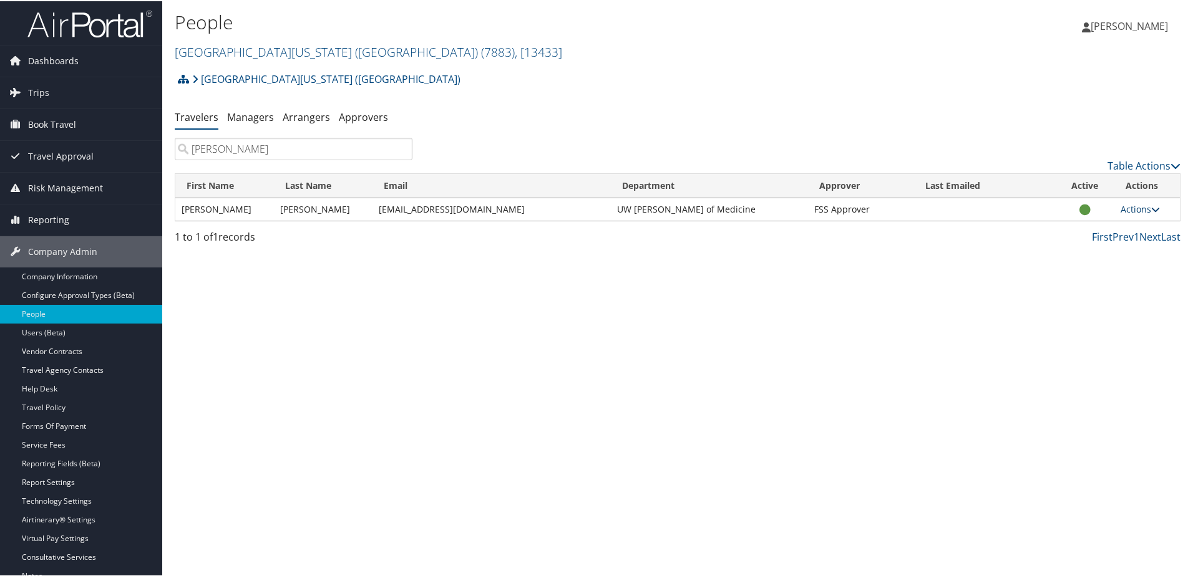
type input "[PERSON_NAME]"
click at [1132, 205] on link "Actions" at bounding box center [1139, 208] width 39 height 12
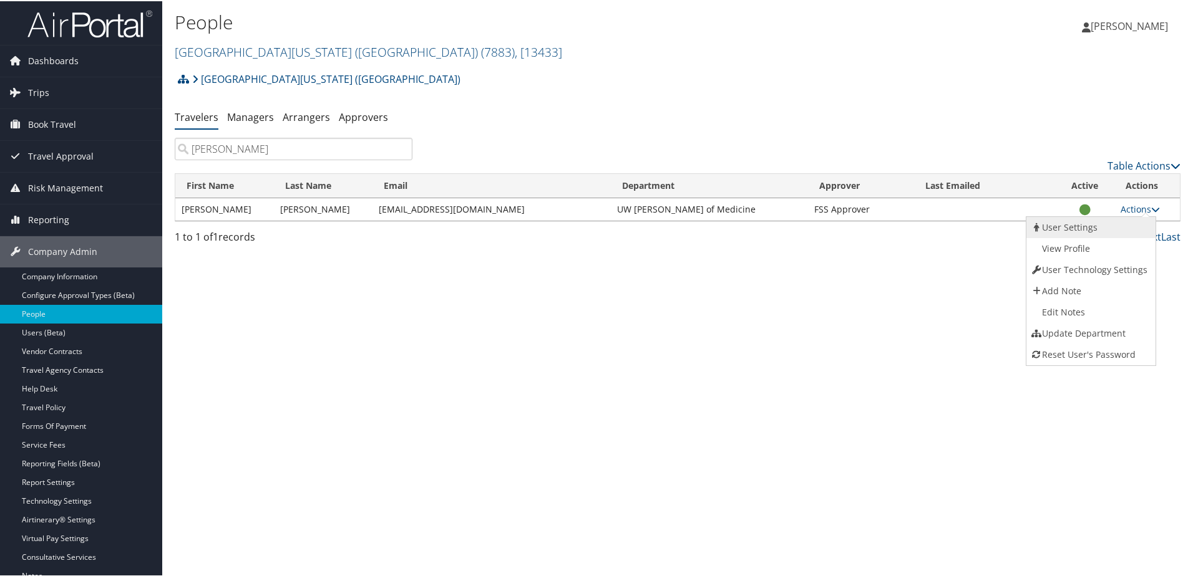
click at [1072, 223] on link "User Settings" at bounding box center [1089, 226] width 127 height 21
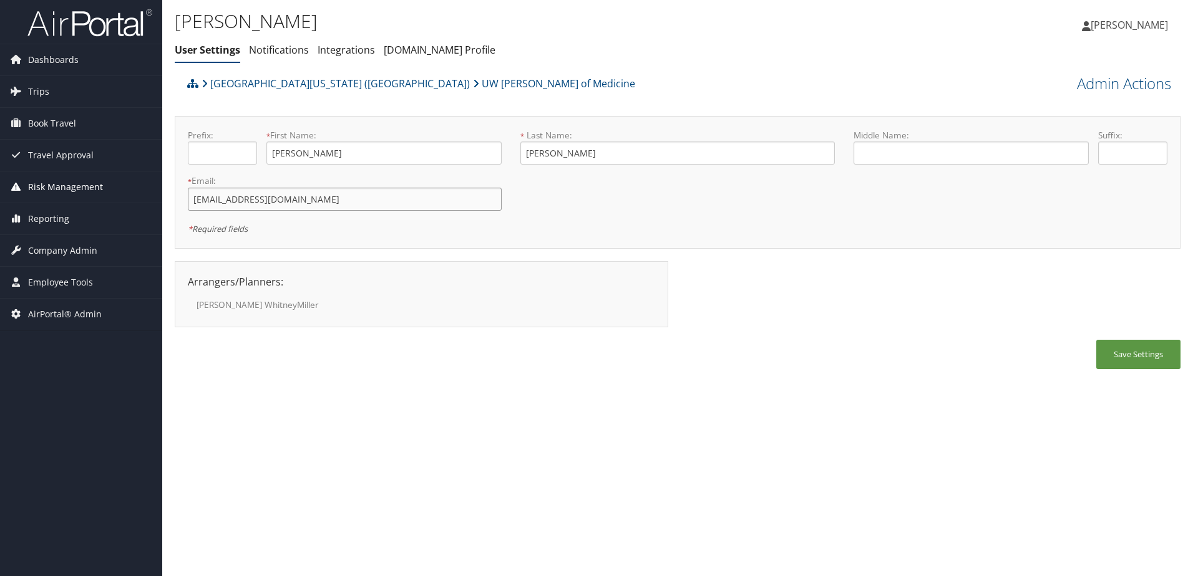
drag, startPoint x: 299, startPoint y: 200, endPoint x: 148, endPoint y: 199, distance: 150.9
click at [148, 199] on div "Dashboards AirPortal 360™ (Manager) AirPortal 360™ (Agent) My Travel Dashboard …" at bounding box center [596, 288] width 1193 height 576
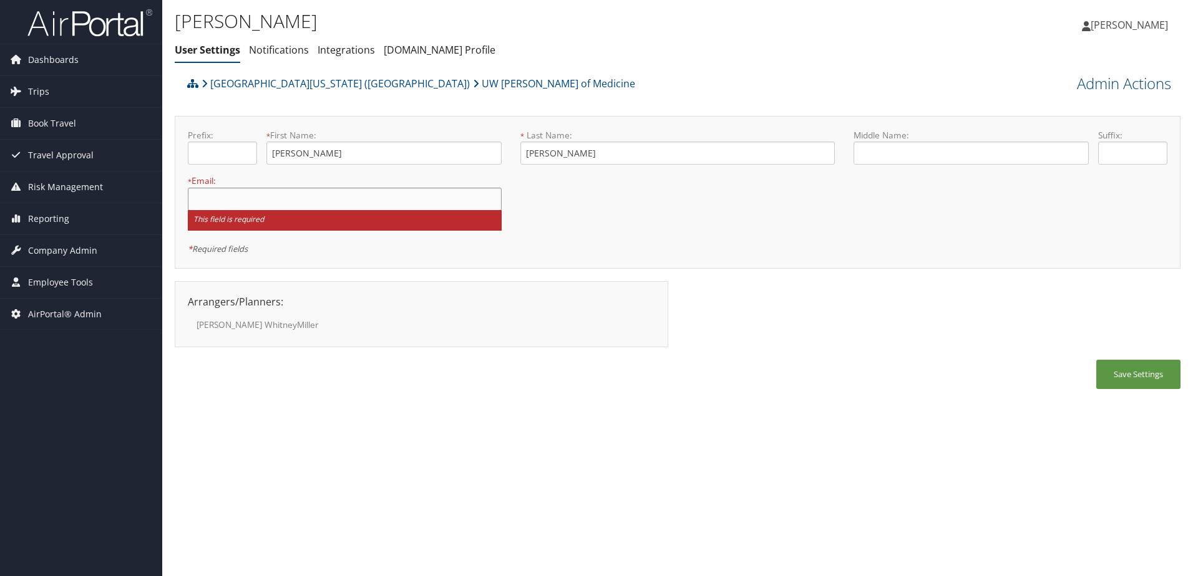
paste input "[EMAIL_ADDRESS][DOMAIN_NAME]"
type input "[EMAIL_ADDRESS][DOMAIN_NAME]"
click at [1126, 380] on button "Save Settings" at bounding box center [1138, 374] width 84 height 29
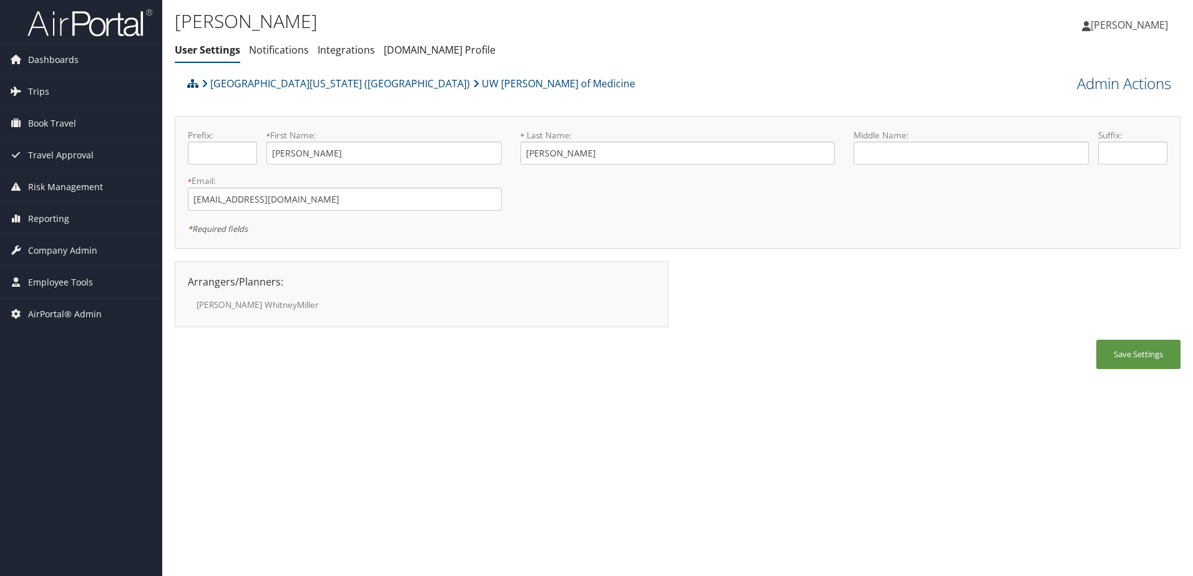
click at [1095, 88] on link "Admin Actions" at bounding box center [1124, 83] width 94 height 21
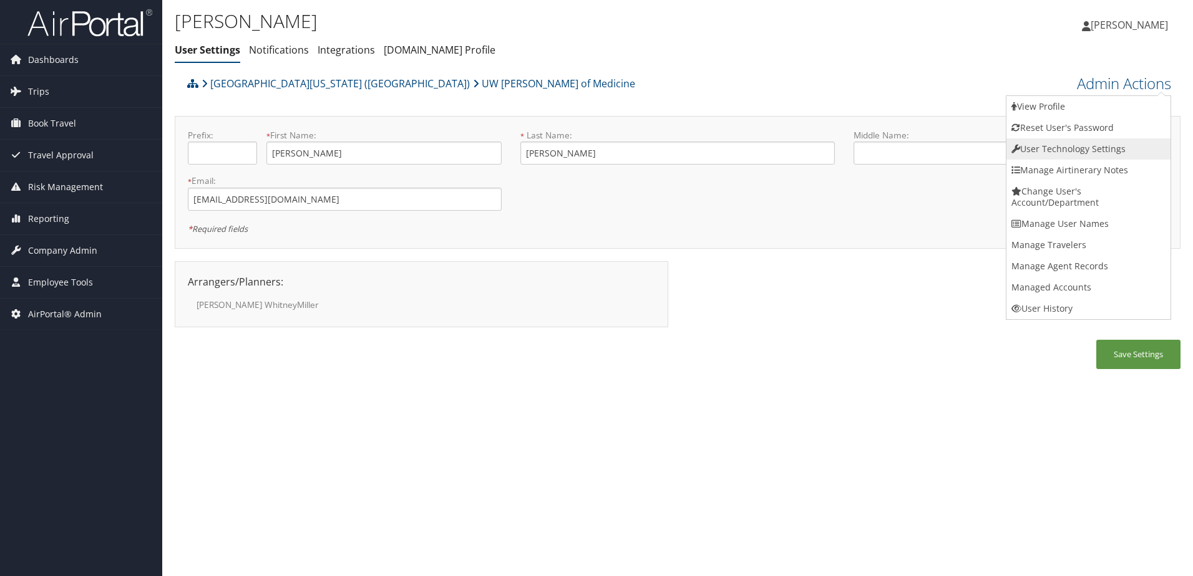
click at [1057, 147] on link "User Technology Settings" at bounding box center [1088, 148] width 164 height 21
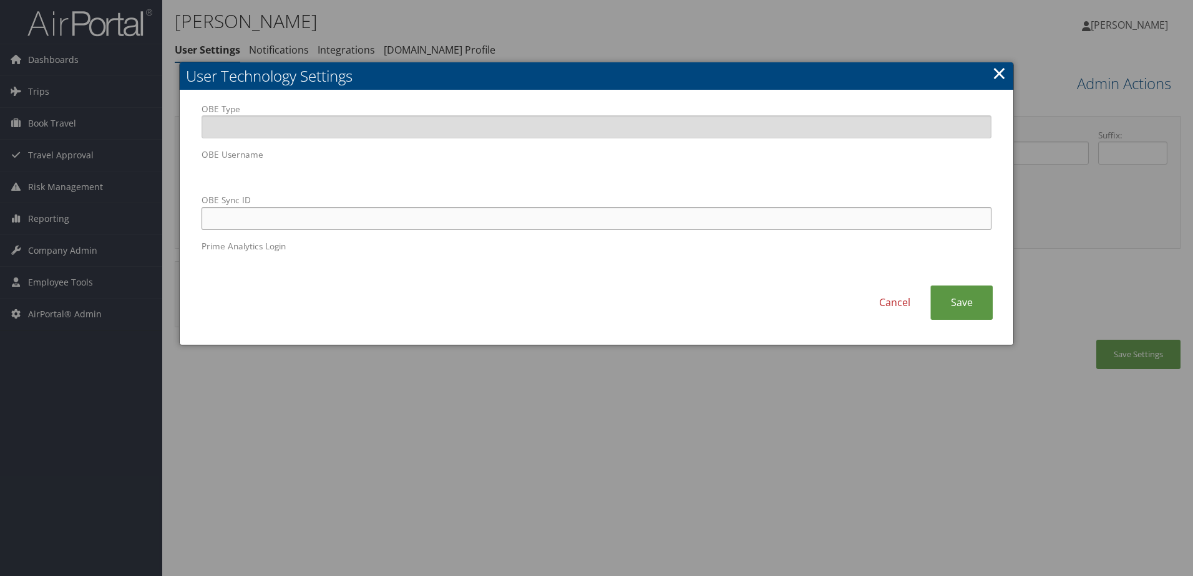
paste input "[EMAIL_ADDRESS][DOMAIN_NAME]"
type input "[EMAIL_ADDRESS][DOMAIN_NAME]"
click at [966, 312] on link "Save" at bounding box center [961, 303] width 62 height 34
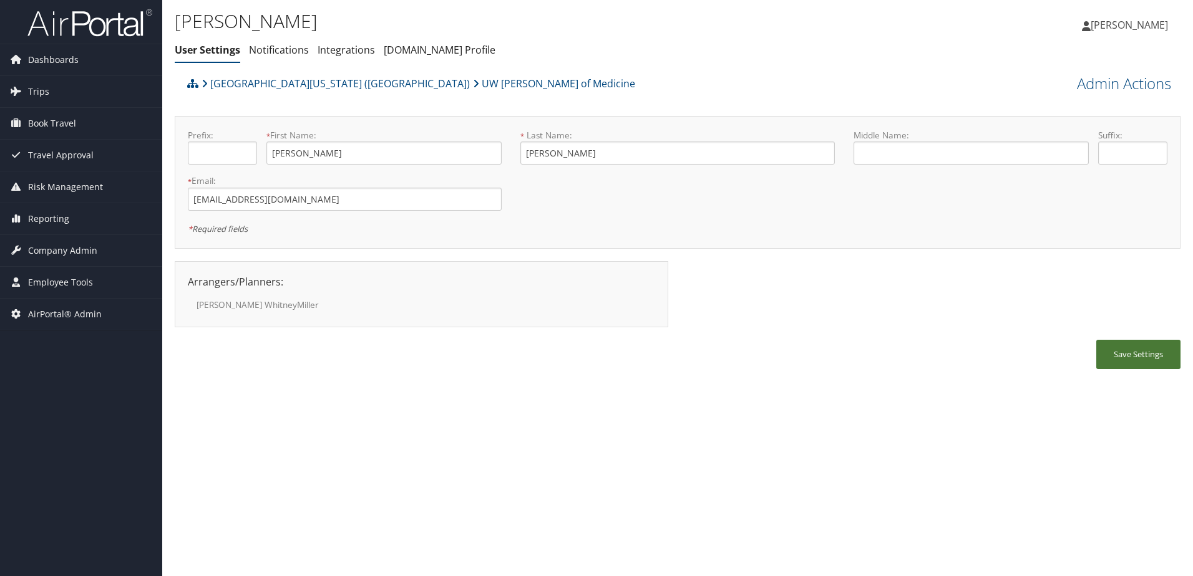
click at [1136, 361] on button "Save Settings" at bounding box center [1138, 354] width 84 height 29
click at [51, 249] on span "Company Admin" at bounding box center [62, 250] width 69 height 31
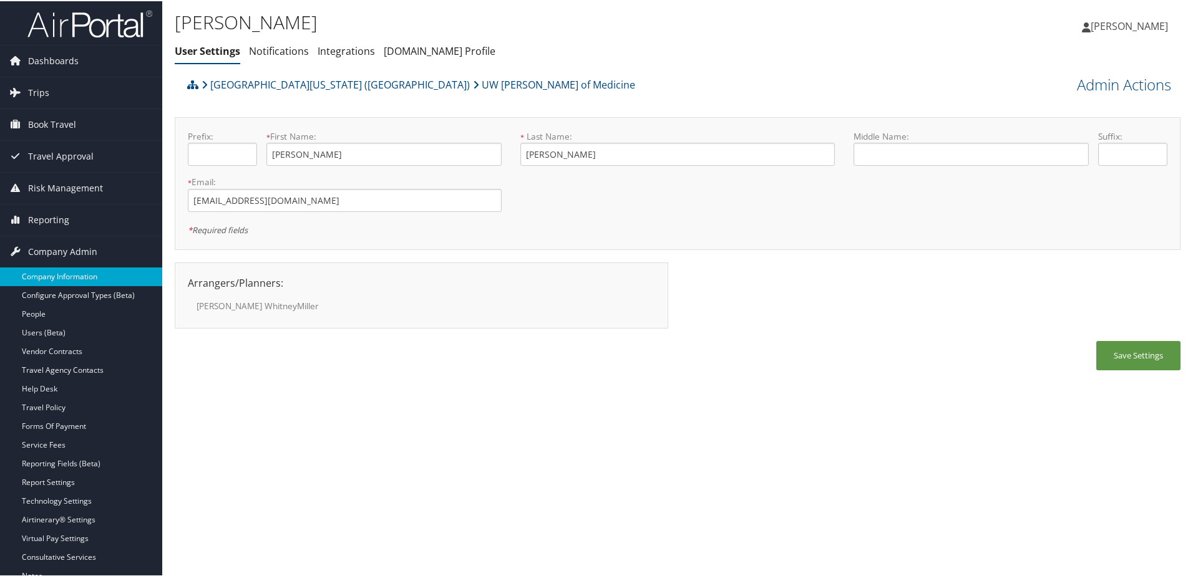
click at [38, 274] on link "Company Information" at bounding box center [81, 275] width 162 height 19
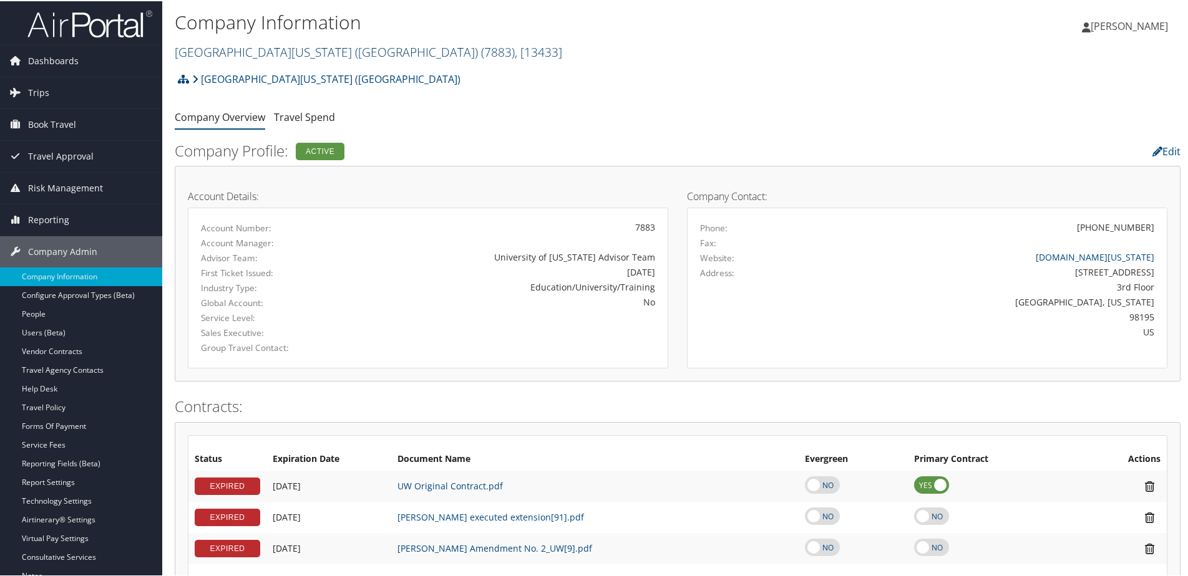
click at [230, 46] on link "University of Washington (UW) ( 7883 ) , [ 13433 ]" at bounding box center [368, 50] width 387 height 17
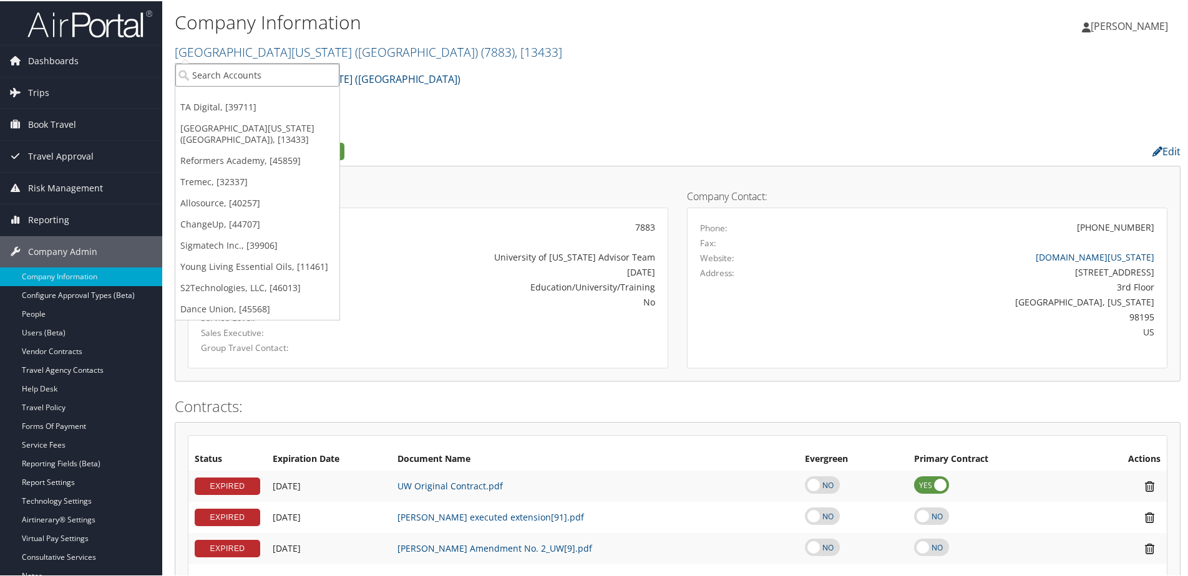
click at [205, 79] on input "search" at bounding box center [257, 73] width 164 height 23
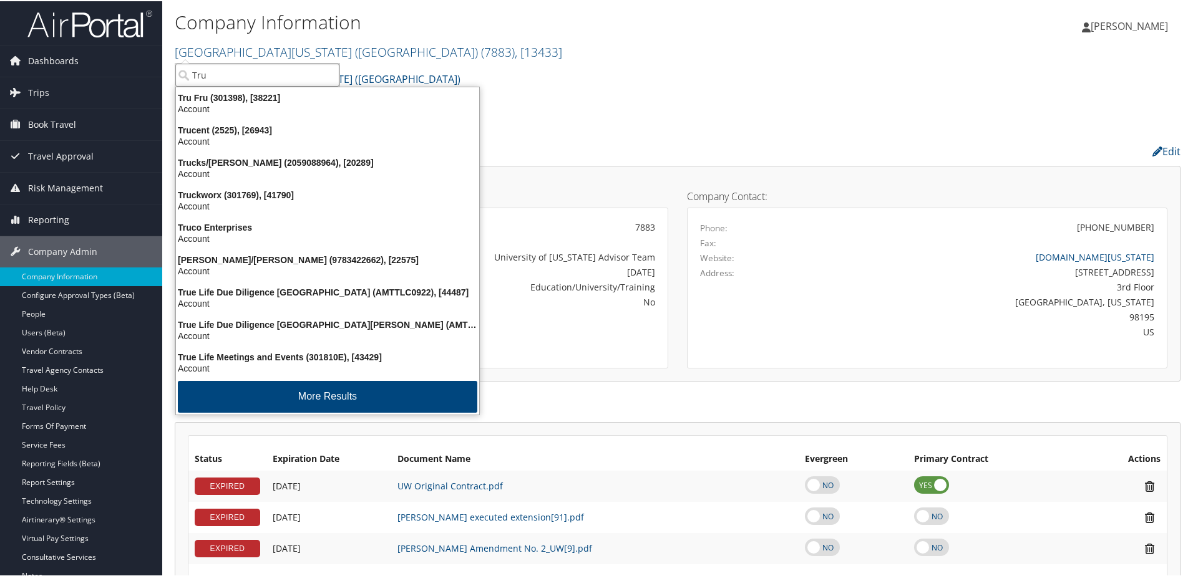
type input "Trul"
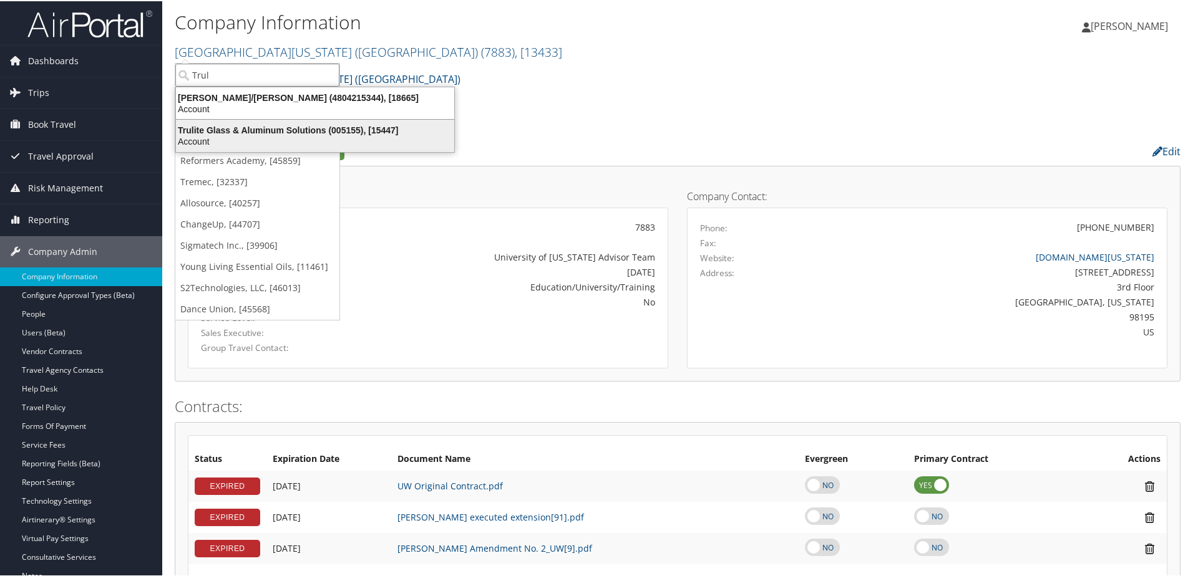
click at [219, 128] on div "Trulite Glass & Aluminum Solutions (005155), [15447]" at bounding box center [314, 128] width 293 height 11
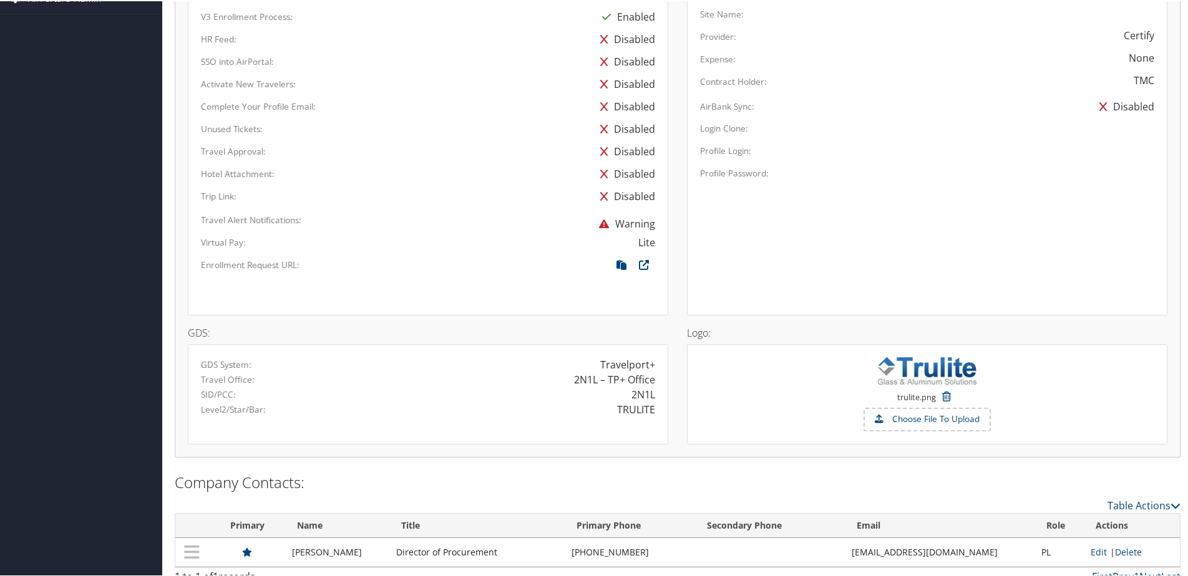
scroll to position [667, 0]
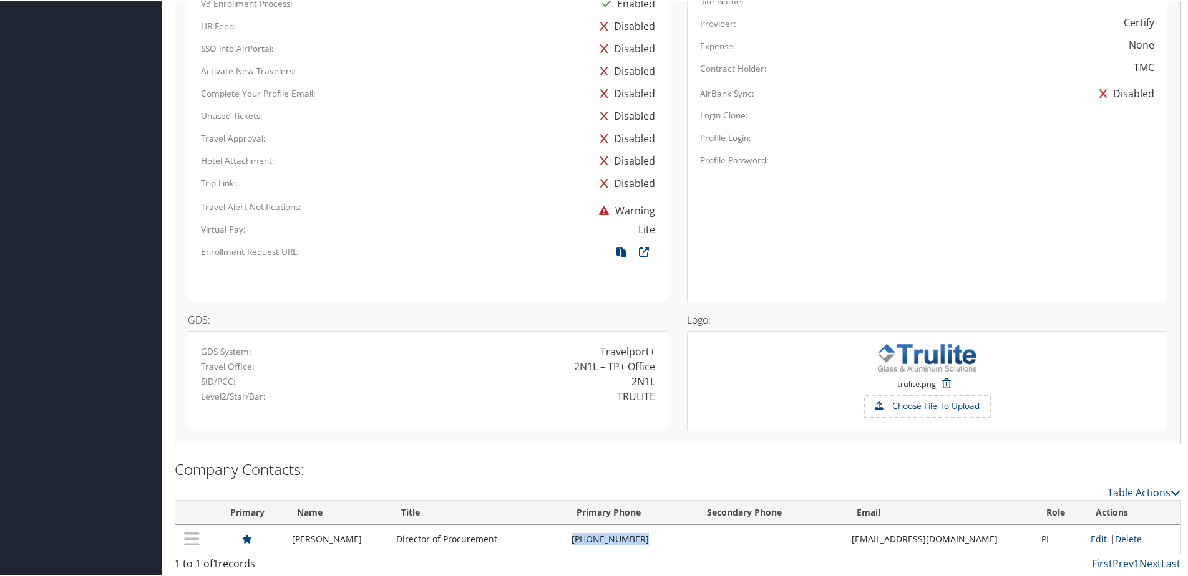
drag, startPoint x: 574, startPoint y: 539, endPoint x: 653, endPoint y: 549, distance: 79.2
click at [653, 549] on tr "Kaylea Pugsley Director of Procurement (217) 820-1281 kpugsley@trulite.com PL E…" at bounding box center [677, 538] width 1004 height 29
copy tr "(217) 820-1281"
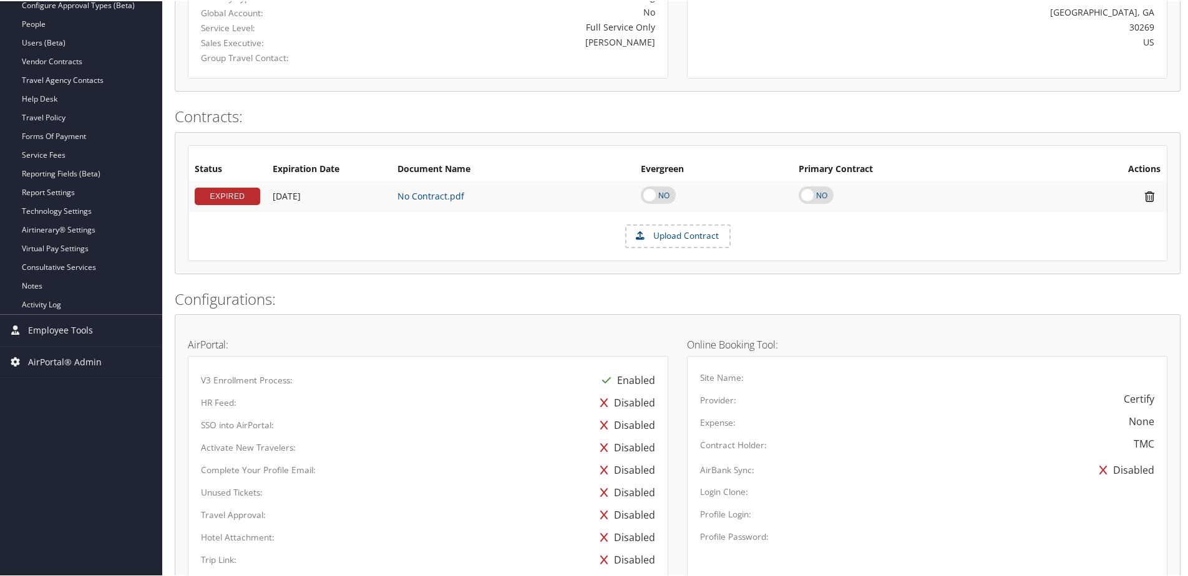
scroll to position [230, 0]
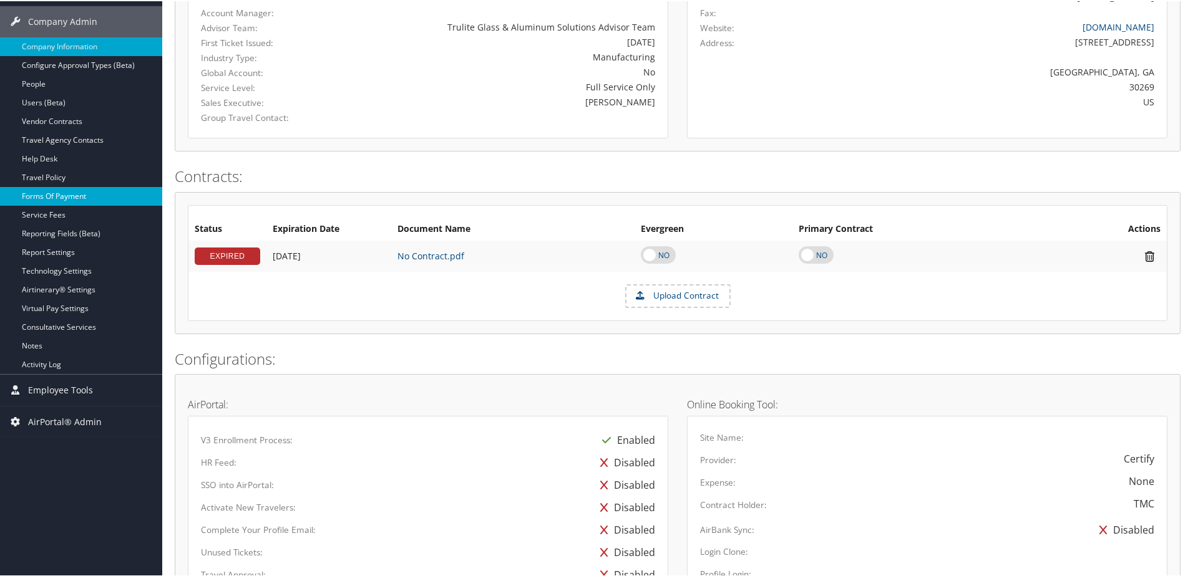
click at [49, 193] on link "Forms Of Payment" at bounding box center [81, 195] width 162 height 19
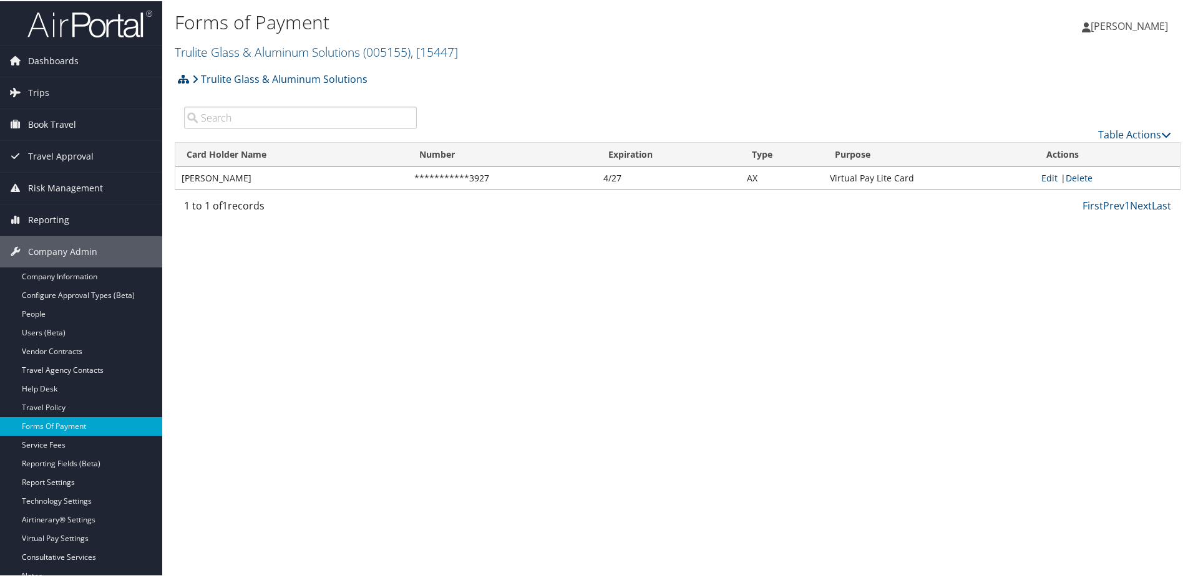
click at [1041, 180] on link "Edit" at bounding box center [1049, 177] width 16 height 12
select select "AX"
select select "15"
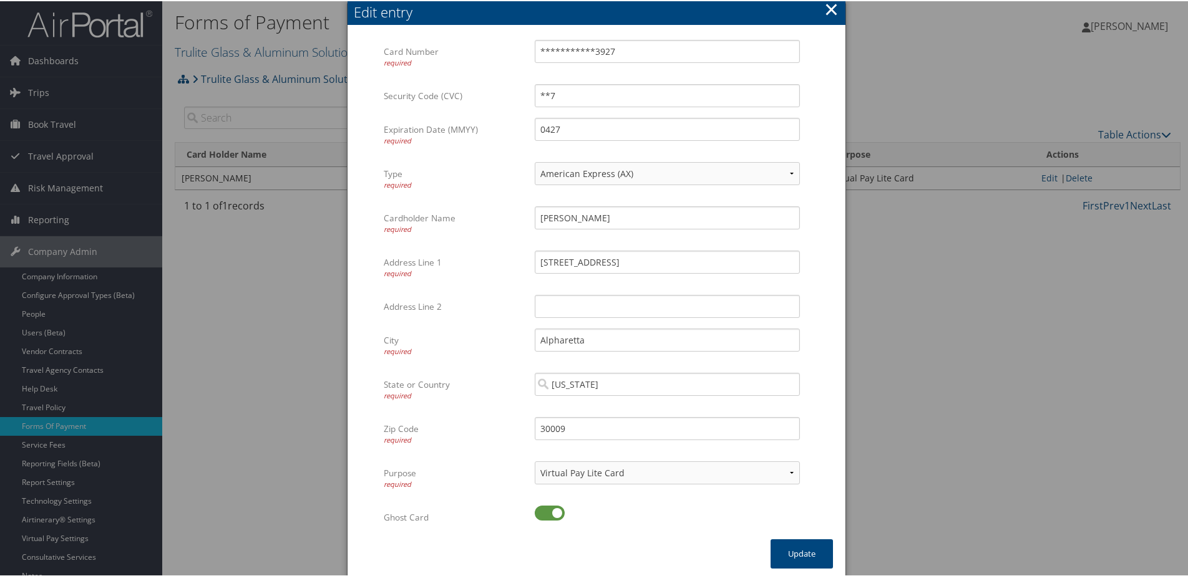
click at [828, 6] on button "×" at bounding box center [831, 8] width 14 height 25
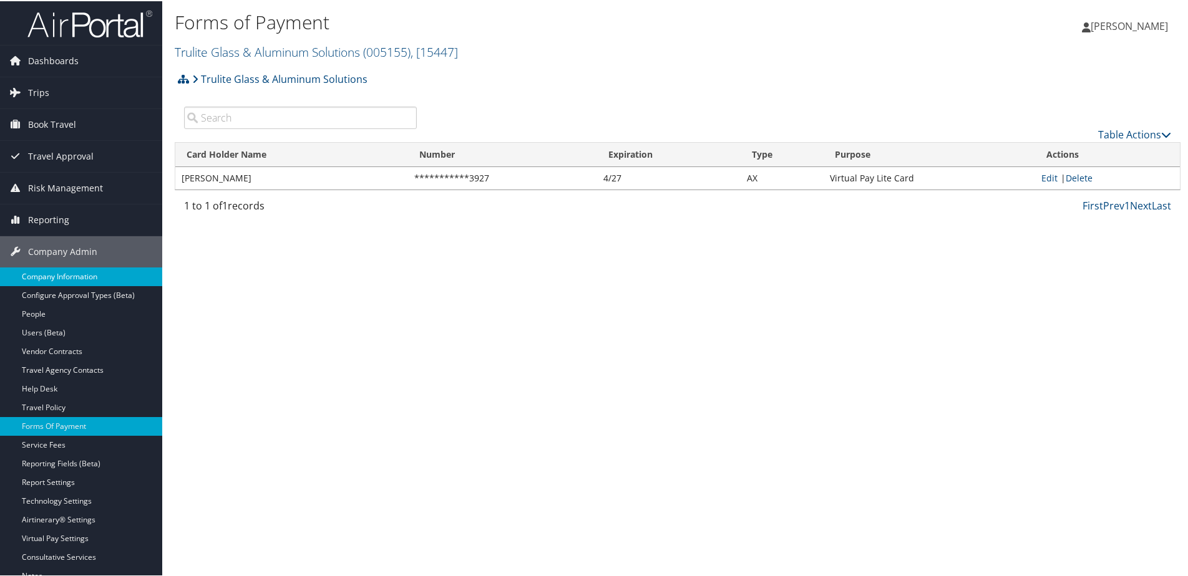
click at [61, 271] on link "Company Information" at bounding box center [81, 275] width 162 height 19
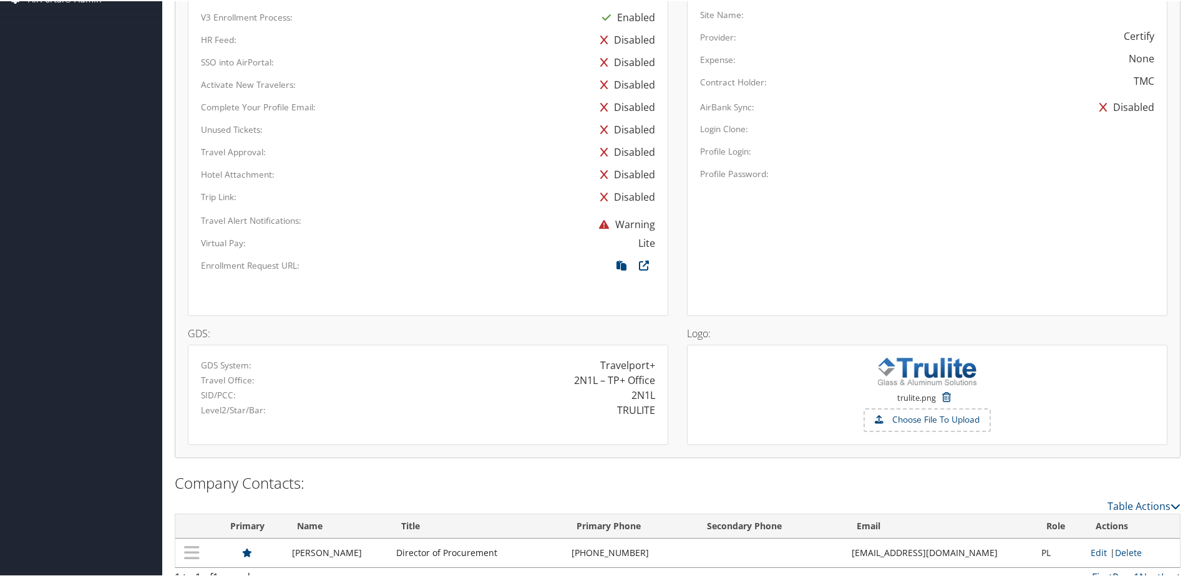
scroll to position [667, 0]
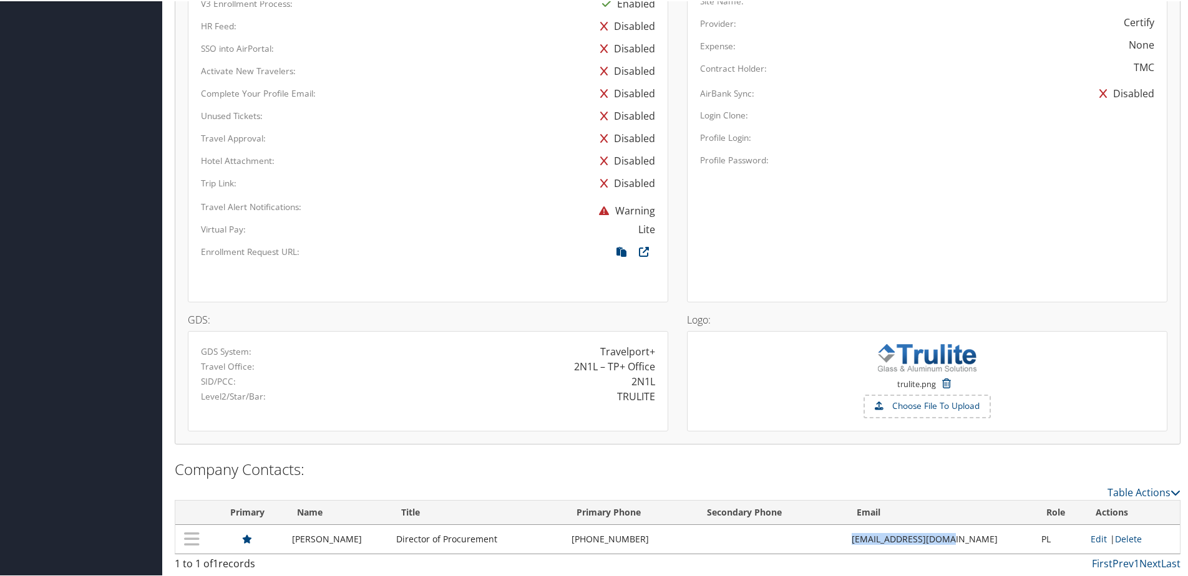
drag, startPoint x: 858, startPoint y: 541, endPoint x: 989, endPoint y: 541, distance: 131.6
click at [989, 541] on tr "[PERSON_NAME] Director of Procurement [PHONE_NUMBER] [EMAIL_ADDRESS][DOMAIN_NAM…" at bounding box center [677, 538] width 1004 height 29
copy tr "[EMAIL_ADDRESS][DOMAIN_NAME]"
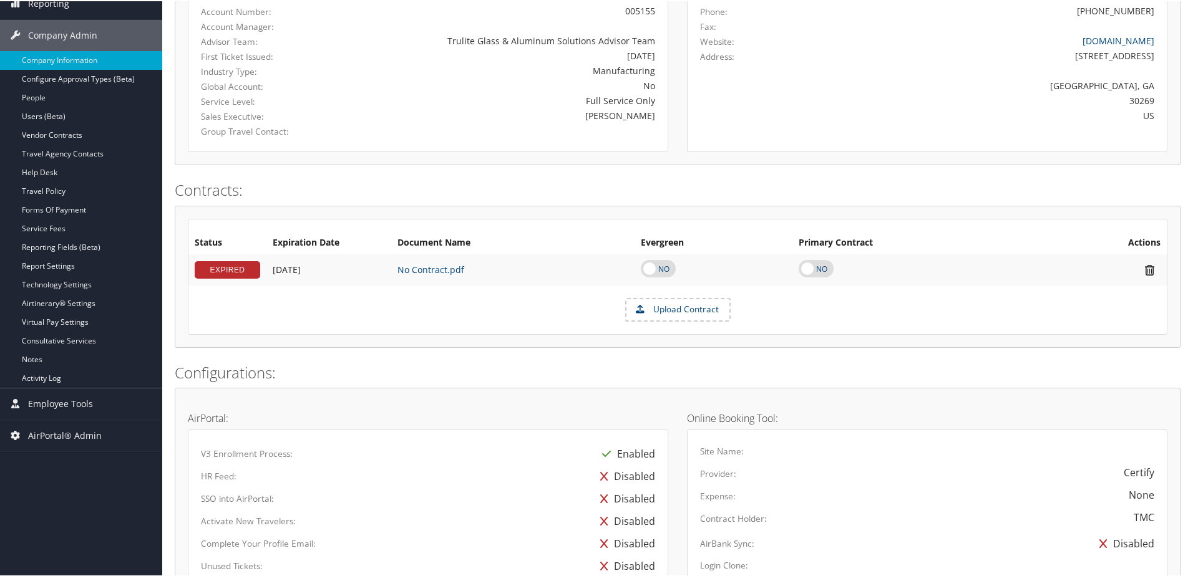
scroll to position [43, 0]
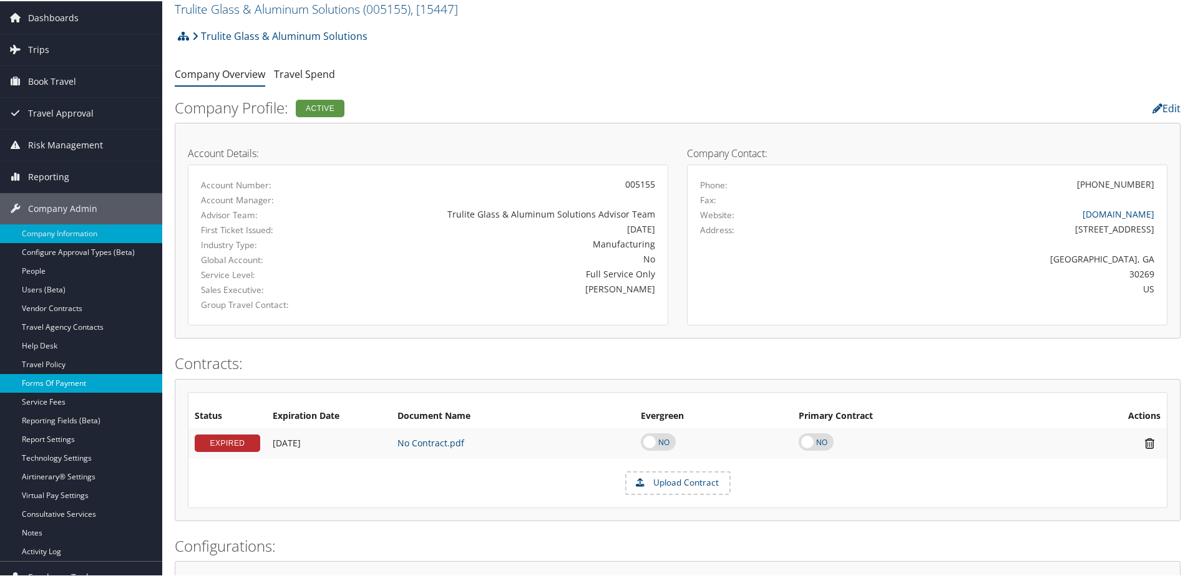
click at [43, 384] on link "Forms Of Payment" at bounding box center [81, 382] width 162 height 19
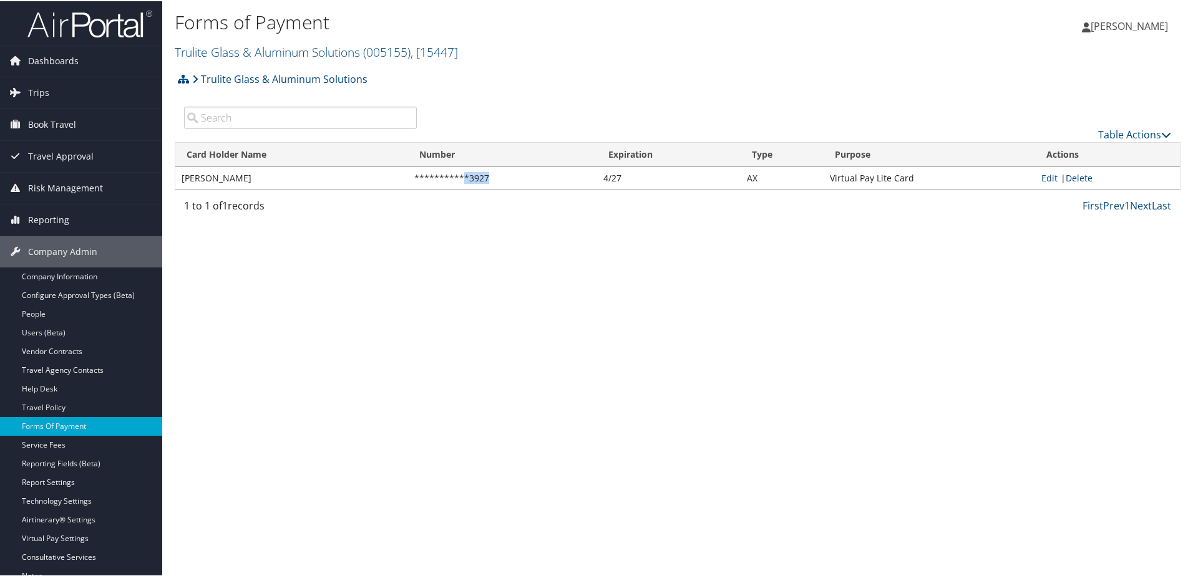
drag, startPoint x: 460, startPoint y: 179, endPoint x: 499, endPoint y: 181, distance: 38.7
click at [499, 181] on td "**********" at bounding box center [502, 177] width 189 height 22
click at [217, 51] on link "Trulite Glass & Aluminum Solutions ( 005155 ) , [ 15447 ]" at bounding box center [316, 50] width 283 height 17
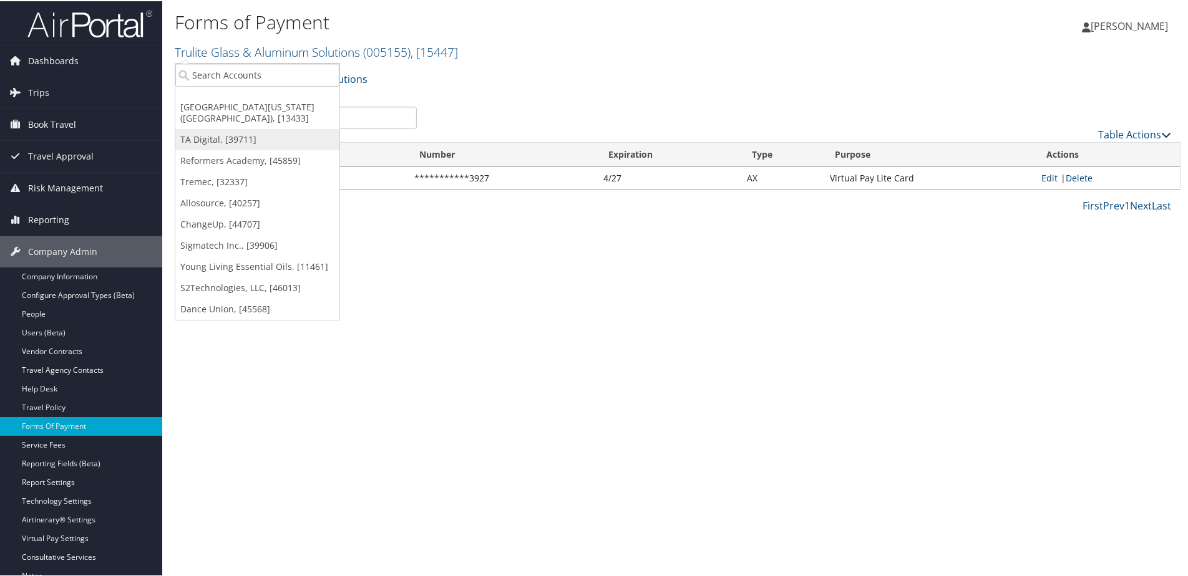
click at [215, 131] on link "TA Digital, [39711]" at bounding box center [257, 138] width 164 height 21
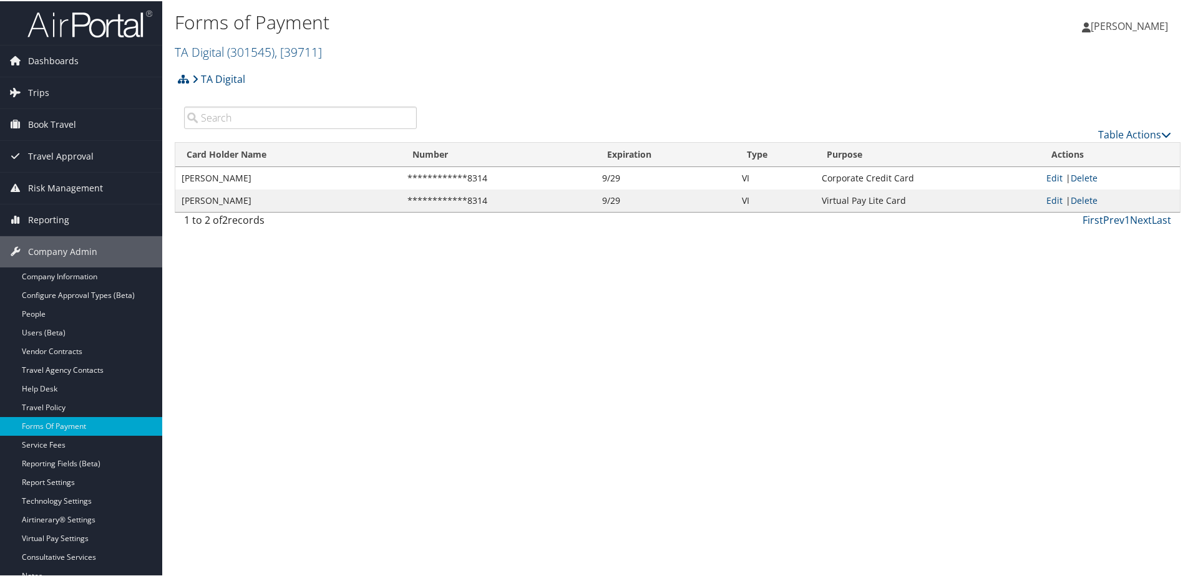
click at [72, 273] on link "Company Information" at bounding box center [81, 275] width 162 height 19
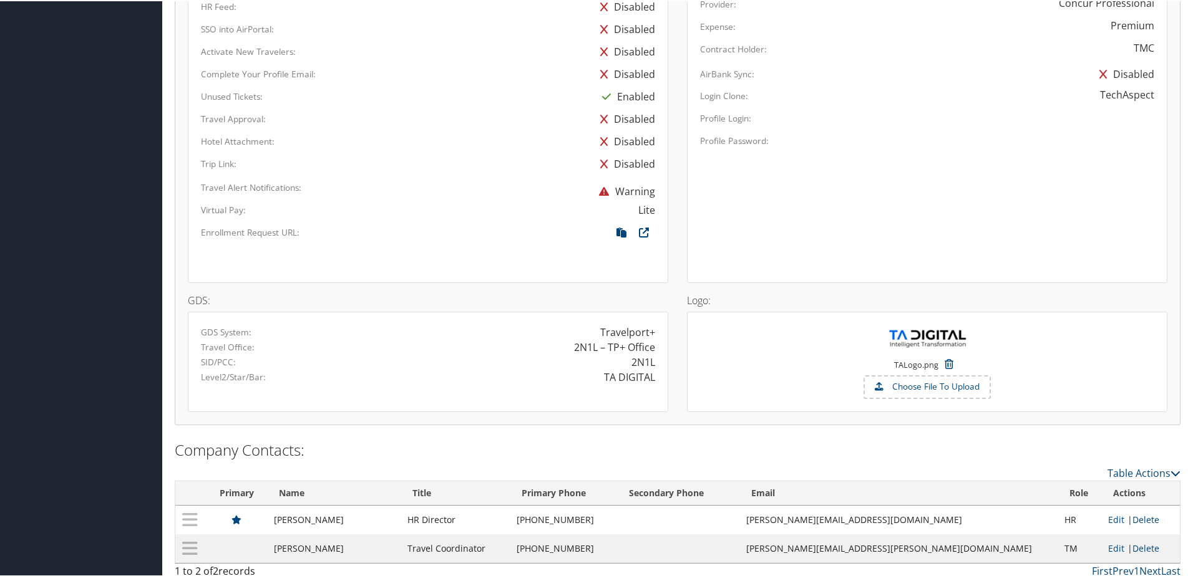
scroll to position [694, 0]
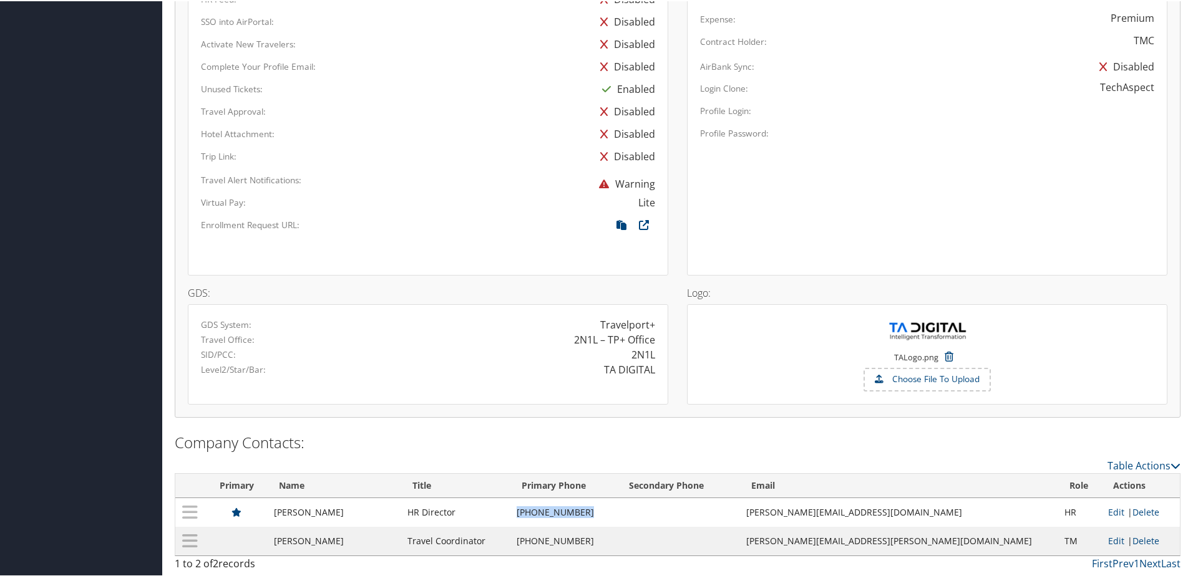
drag, startPoint x: 556, startPoint y: 511, endPoint x: 632, endPoint y: 515, distance: 76.8
click at [632, 515] on tr "[PERSON_NAME] HR Director [PHONE_NUMBER] [PERSON_NAME][EMAIL_ADDRESS][DOMAIN_NA…" at bounding box center [677, 511] width 1004 height 29
copy tr "(510) 962-3200"
click at [617, 540] on td "(510) 962-3200" at bounding box center [563, 540] width 107 height 29
drag, startPoint x: 820, startPoint y: 539, endPoint x: 982, endPoint y: 541, distance: 162.2
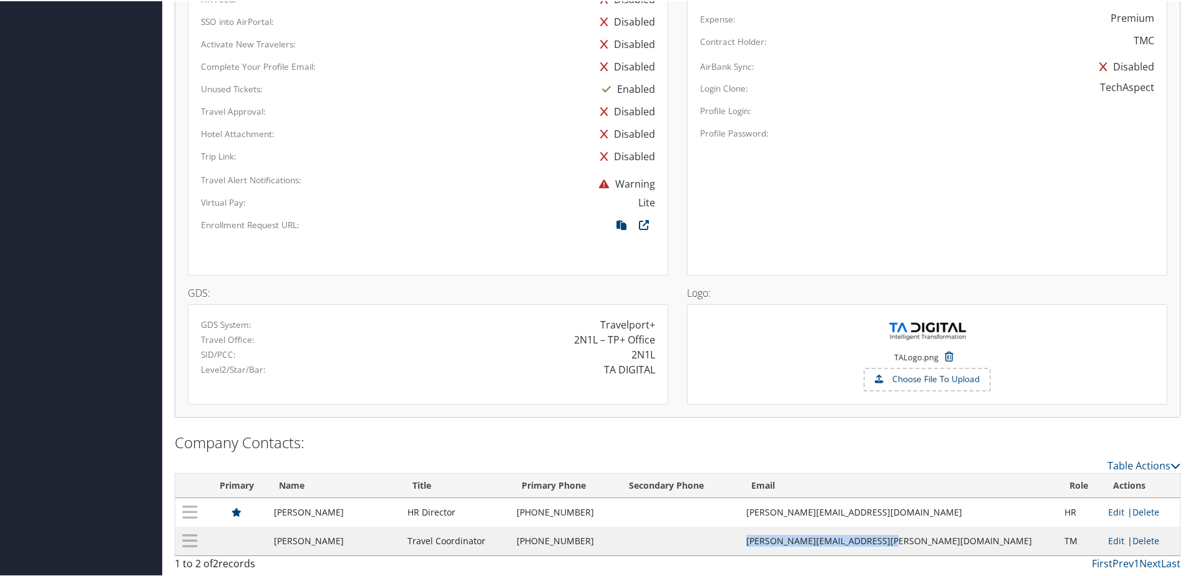
click at [982, 541] on tr "Christia Fogal Kennedy Travel Coordinator (510) 962-3200 christia.kennedy@tadig…" at bounding box center [677, 540] width 1004 height 29
copy tr "christia.kennedy@tadigital.com"
drag, startPoint x: 284, startPoint y: 512, endPoint x: 326, endPoint y: 513, distance: 41.8
click at [326, 513] on td "Poornima Ramamoorthy" at bounding box center [334, 511] width 133 height 29
copy td "Poornima"
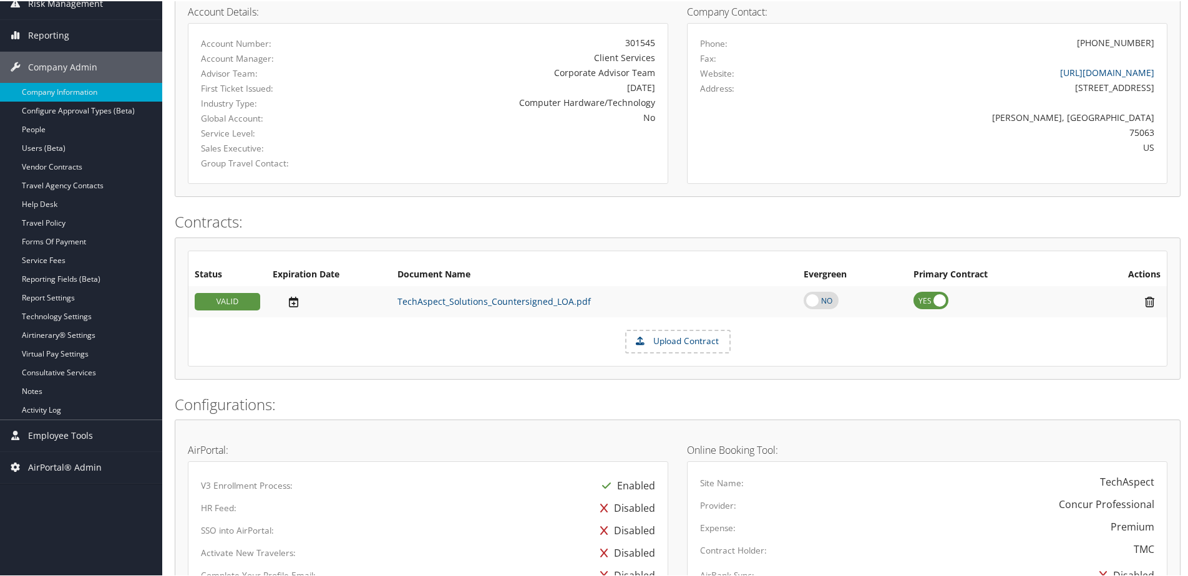
scroll to position [0, 0]
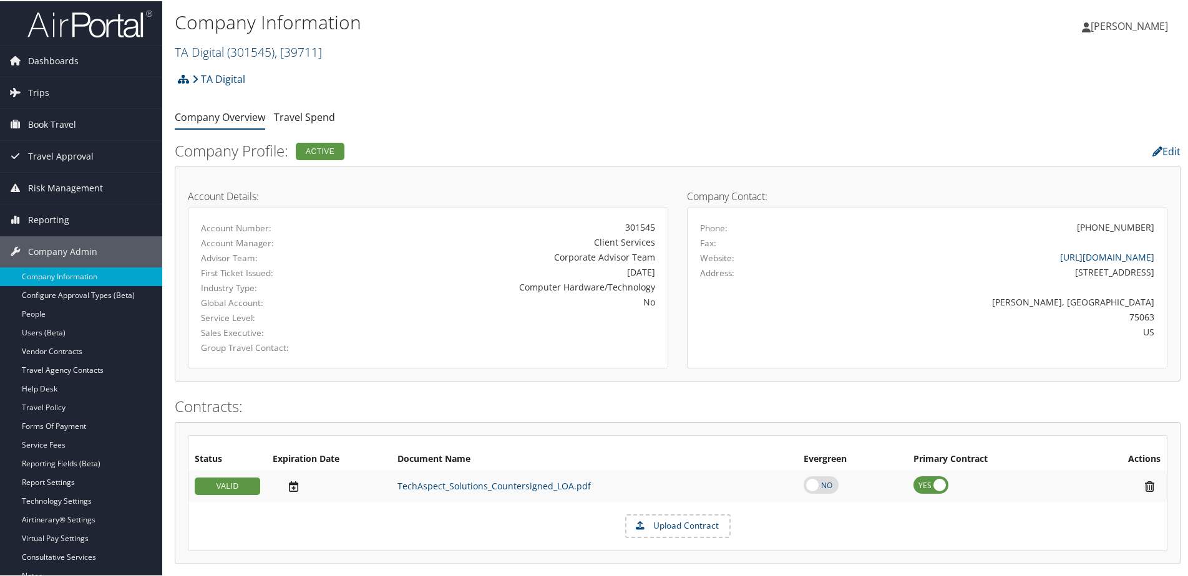
click at [245, 52] on span "( 301545 )" at bounding box center [250, 50] width 47 height 17
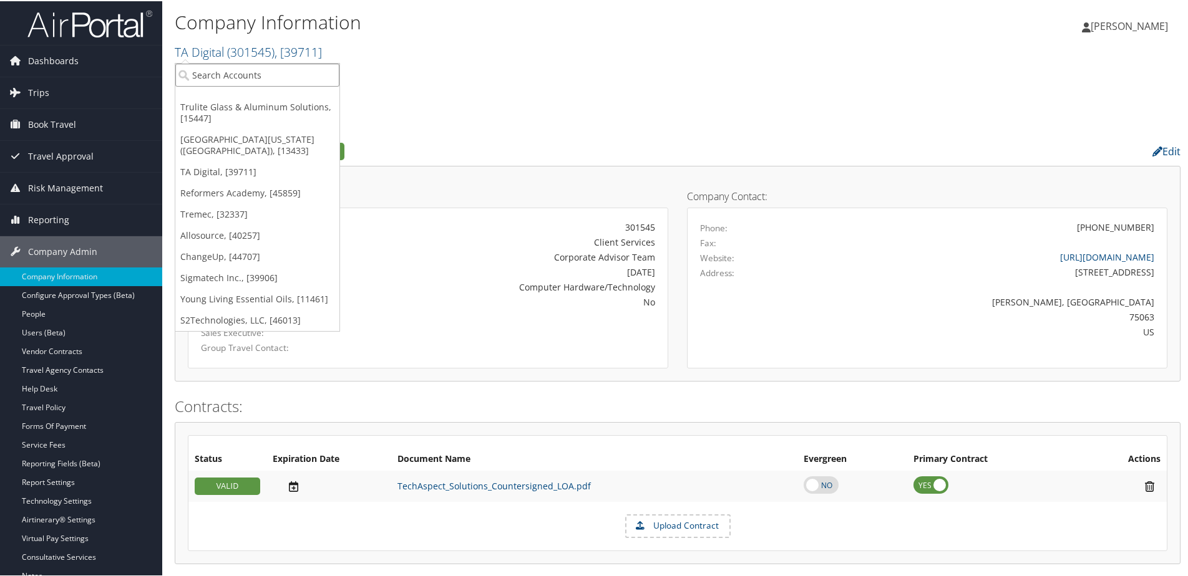
click at [245, 67] on input "search" at bounding box center [257, 73] width 164 height 23
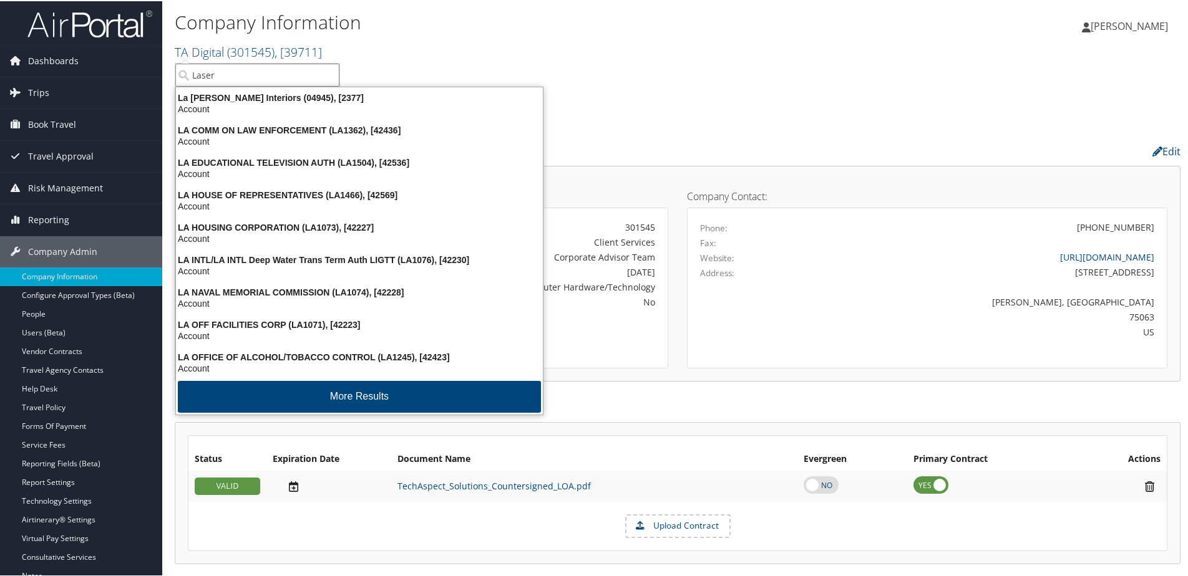
type input "Laser"
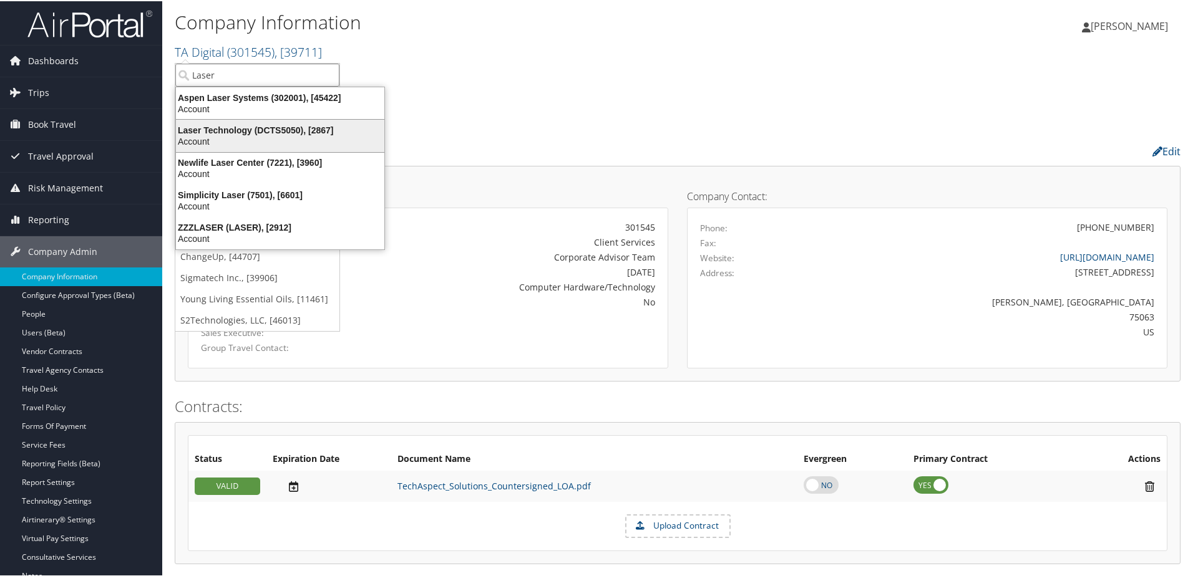
click at [221, 136] on div "Account" at bounding box center [279, 140] width 223 height 11
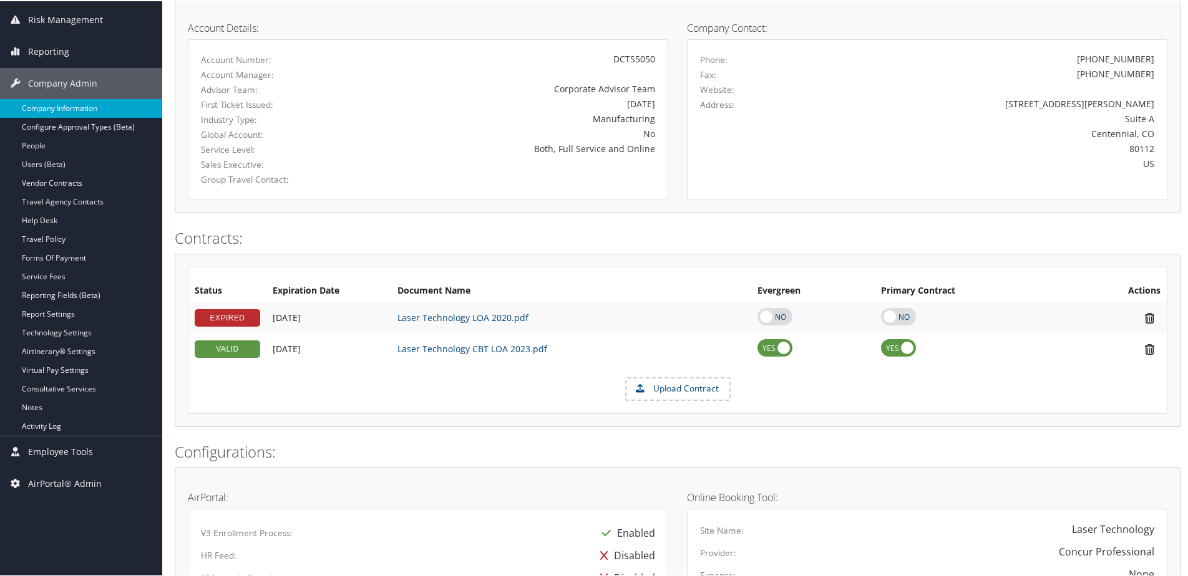
scroll to position [147, 0]
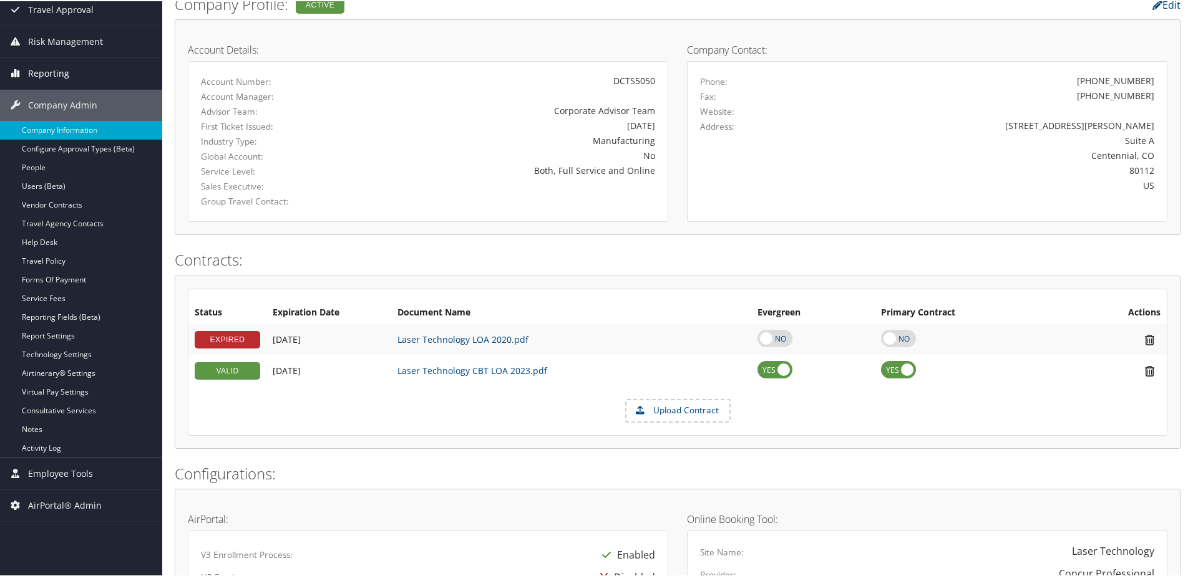
click at [44, 72] on span "Reporting" at bounding box center [48, 72] width 41 height 31
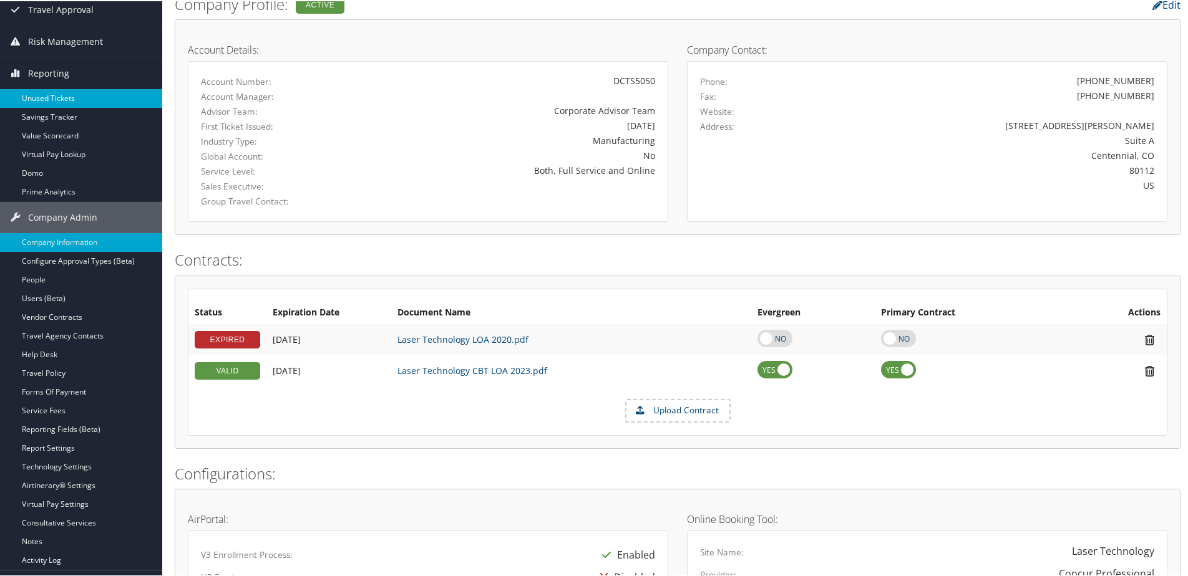
click at [46, 103] on link "Unused Tickets" at bounding box center [81, 97] width 162 height 19
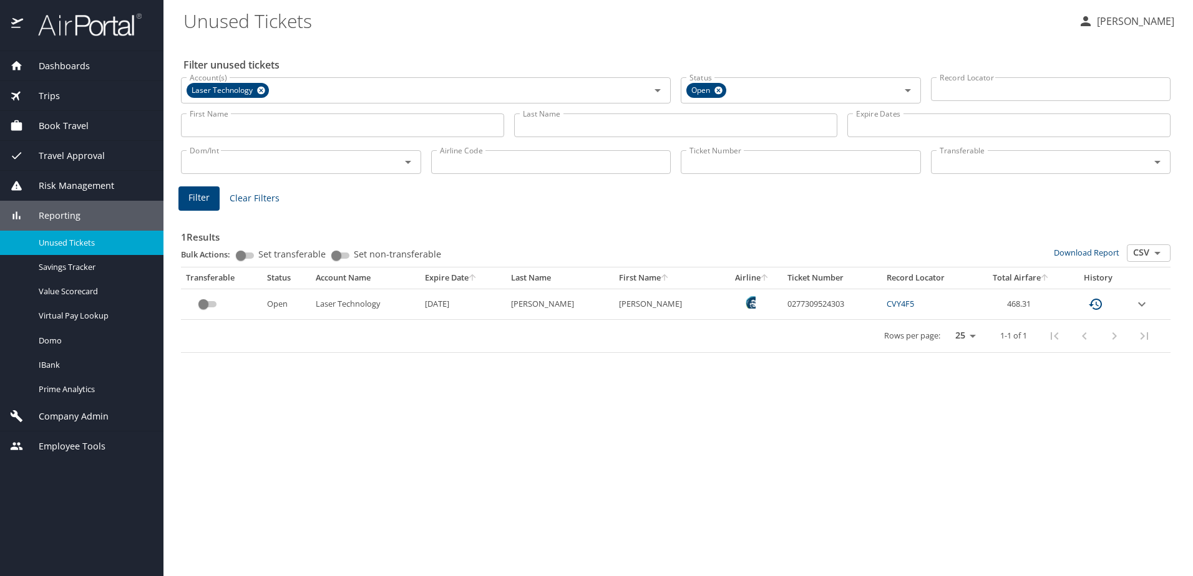
click at [74, 418] on span "Company Admin" at bounding box center [65, 417] width 85 height 14
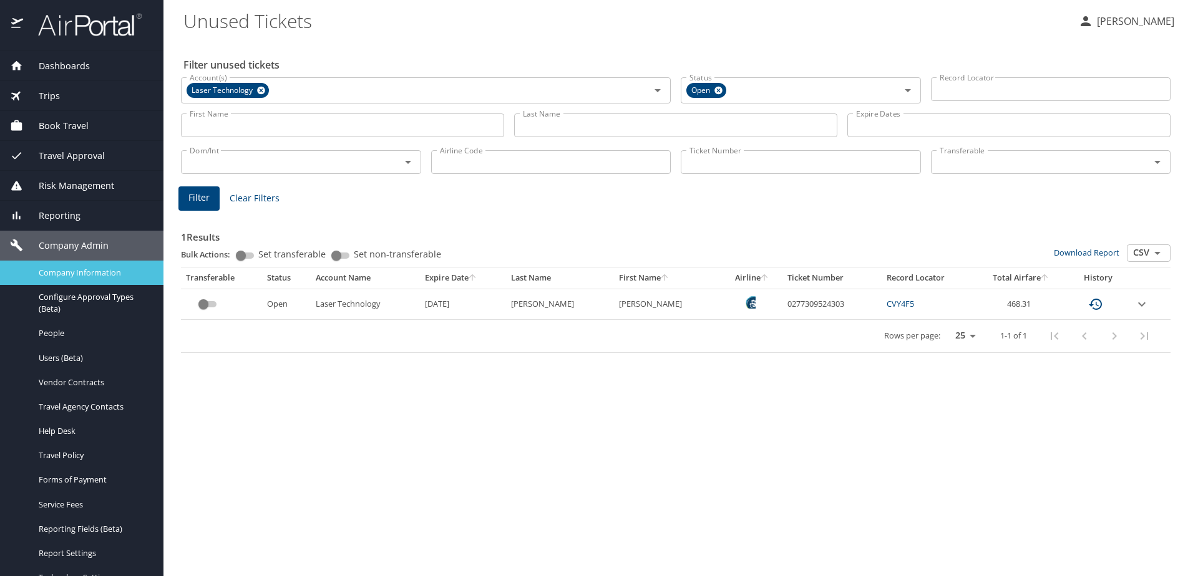
click at [70, 276] on span "Company Information" at bounding box center [94, 273] width 110 height 12
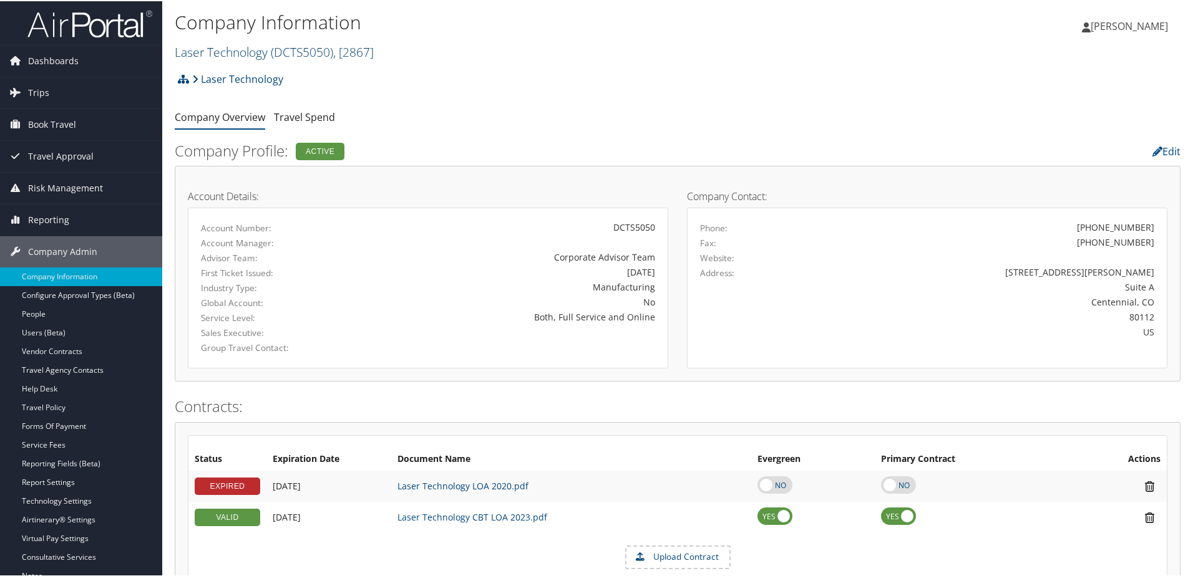
click at [195, 54] on link "Laser Technology ( DCTS5050 ) , [ 2867 ]" at bounding box center [274, 50] width 199 height 17
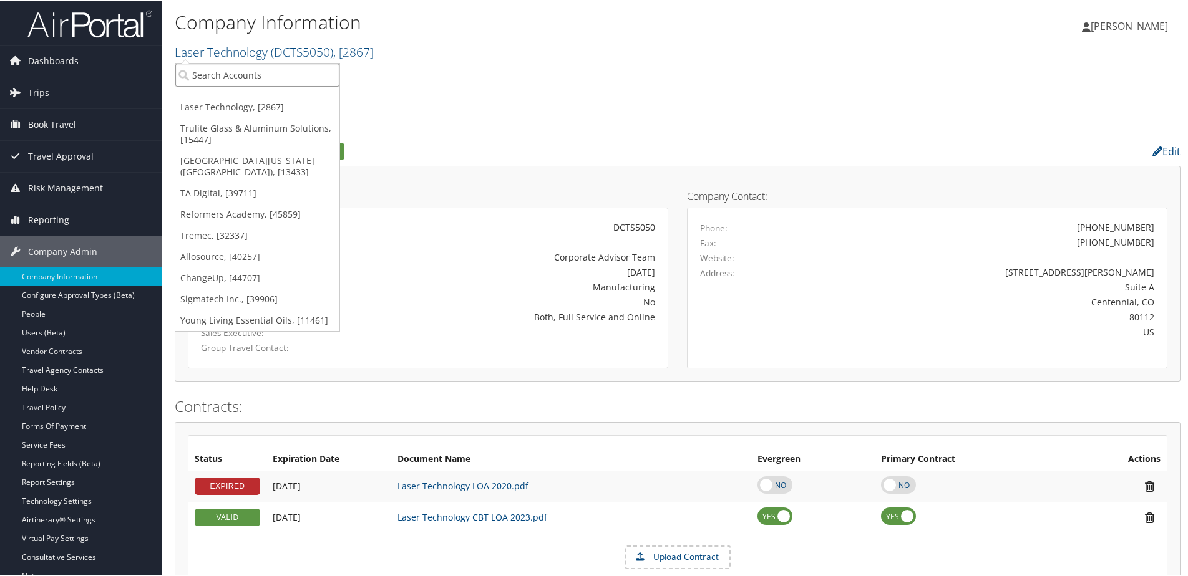
click at [193, 67] on input "search" at bounding box center [257, 73] width 164 height 23
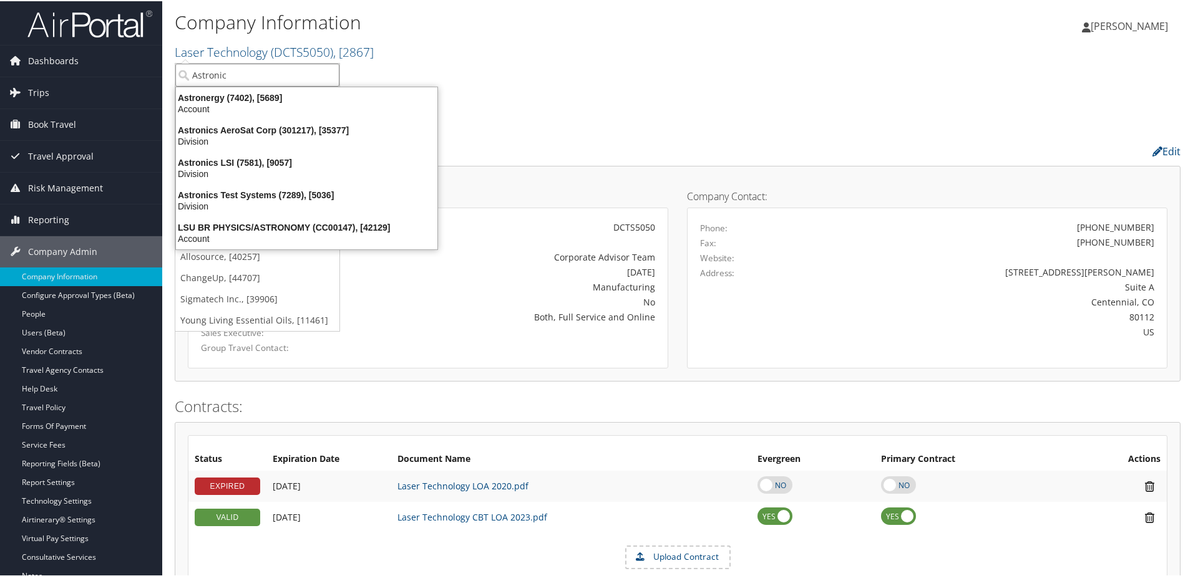
type input "Astronics"
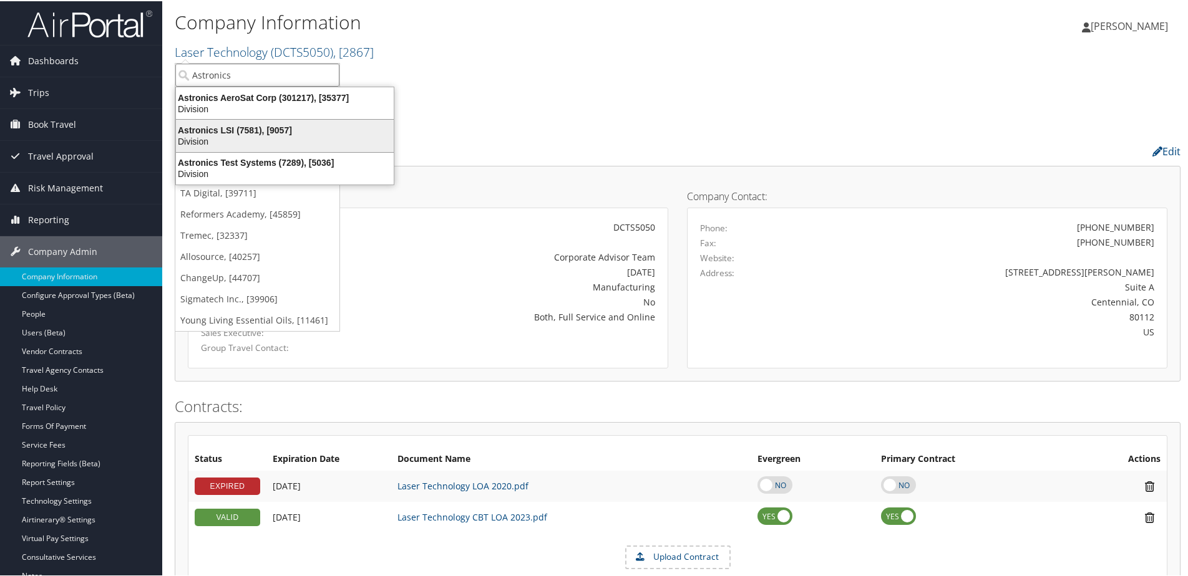
click at [222, 129] on div "Astronics LSI (7581), [9057]" at bounding box center [284, 128] width 233 height 11
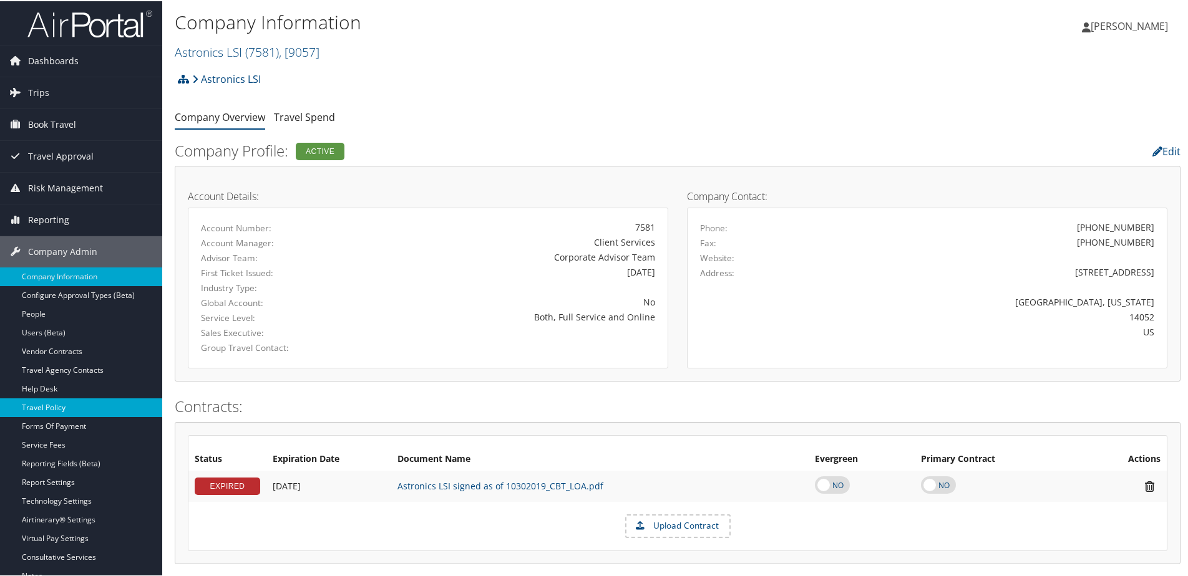
scroll to position [62, 0]
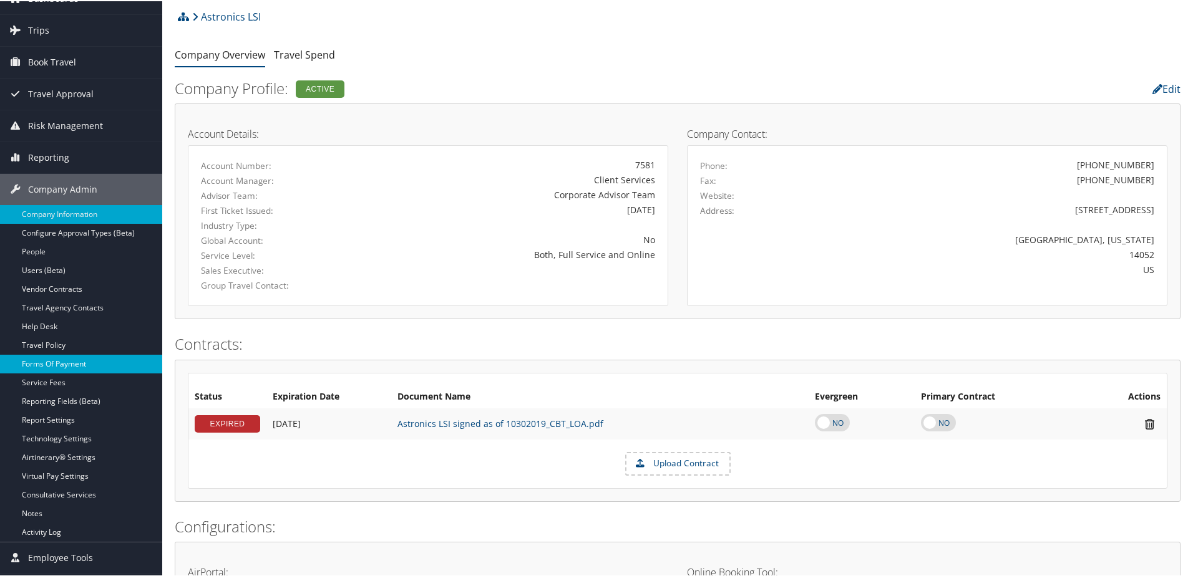
click at [58, 364] on link "Forms Of Payment" at bounding box center [81, 363] width 162 height 19
